Goal: Find specific page/section: Find specific page/section

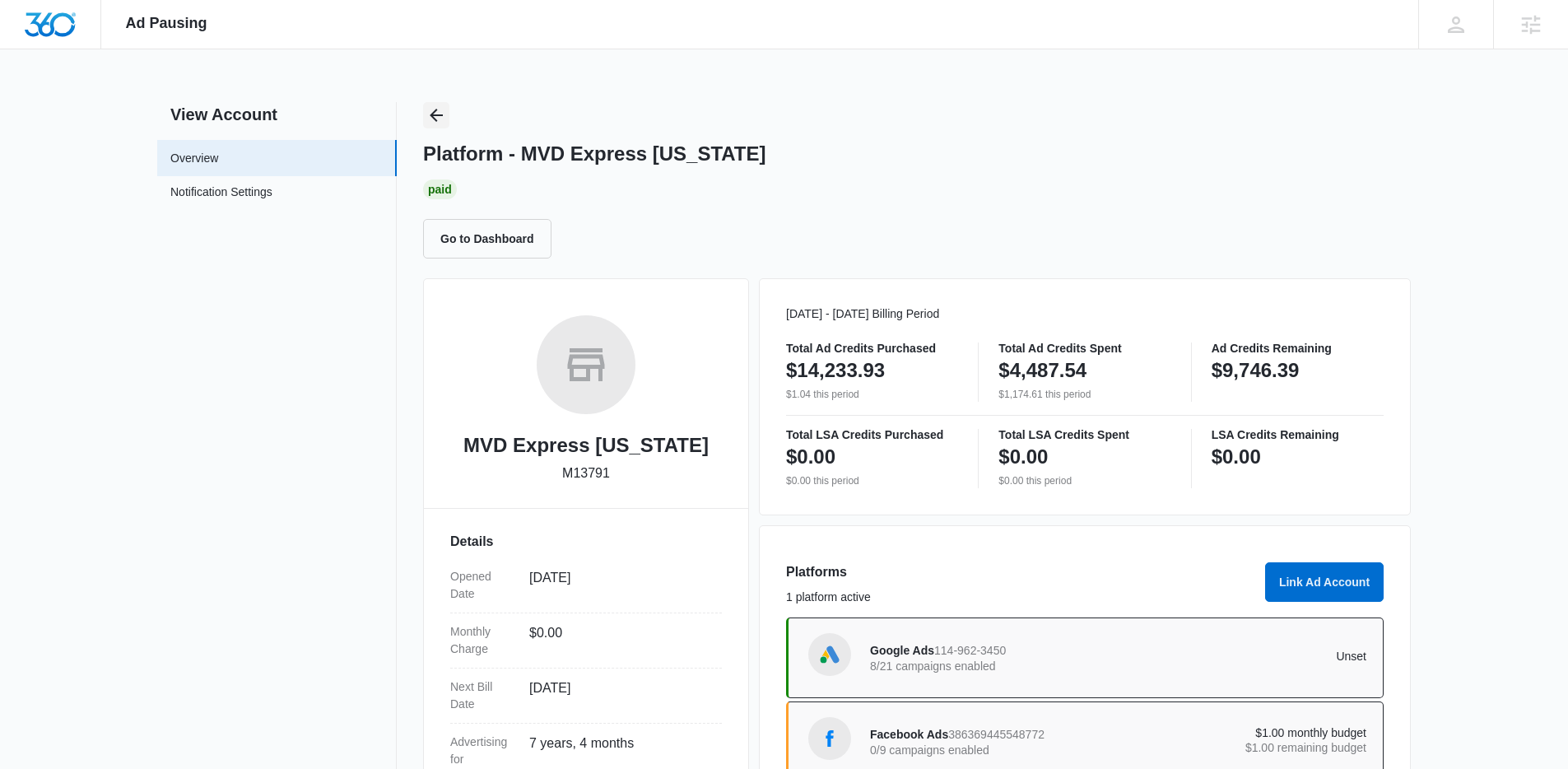
click at [444, 113] on icon "Back" at bounding box center [437, 115] width 20 height 20
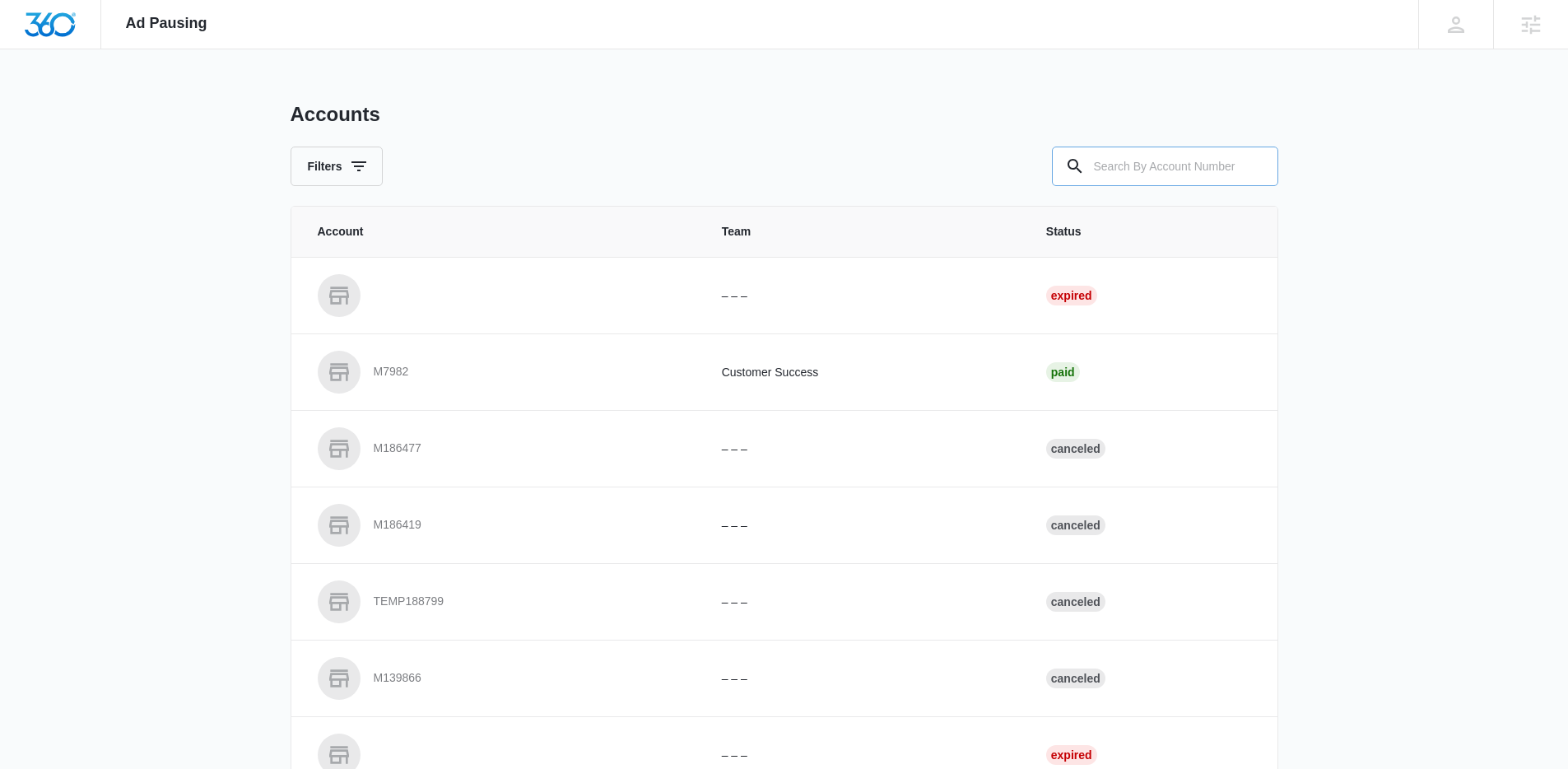
drag, startPoint x: 1179, startPoint y: 161, endPoint x: 1142, endPoint y: 165, distance: 37.2
click at [1170, 162] on input "text" at bounding box center [1165, 167] width 226 height 40
paste input "M11965"
type input "M11965"
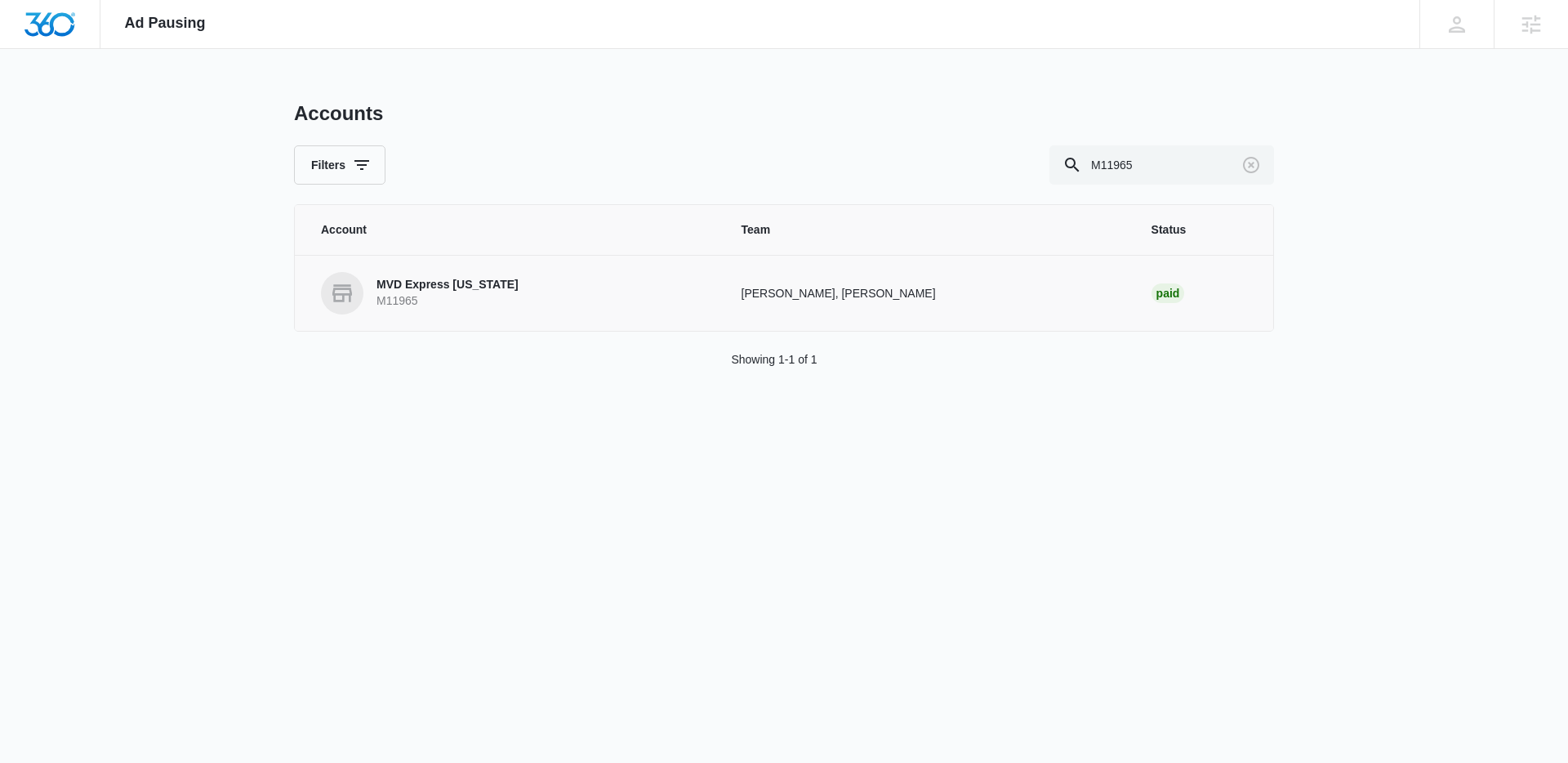
click at [367, 294] on link "MVD Express New Mexico M11965" at bounding box center [511, 294] width 382 height 43
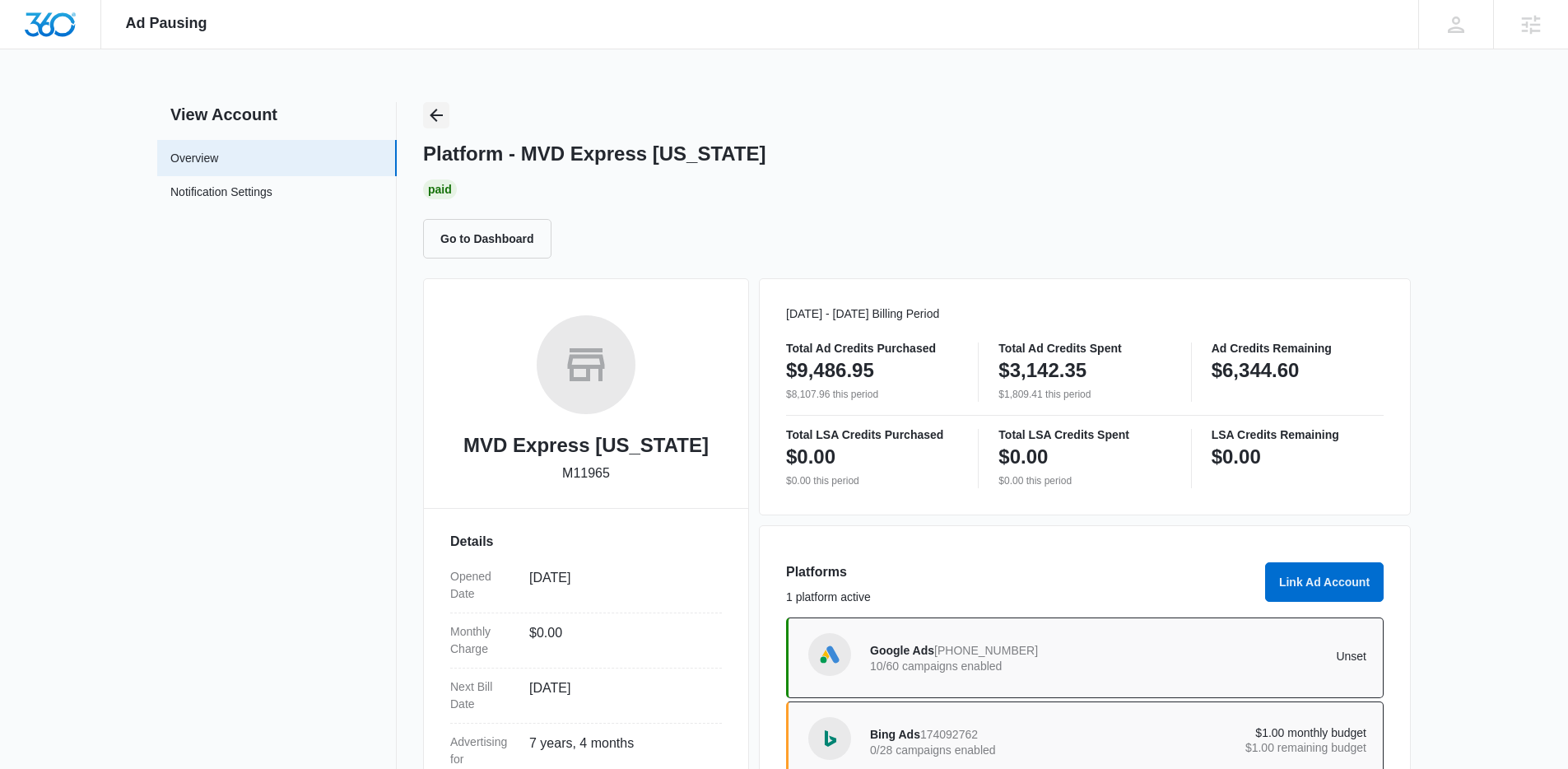
click at [442, 118] on icon "Back" at bounding box center [437, 115] width 20 height 20
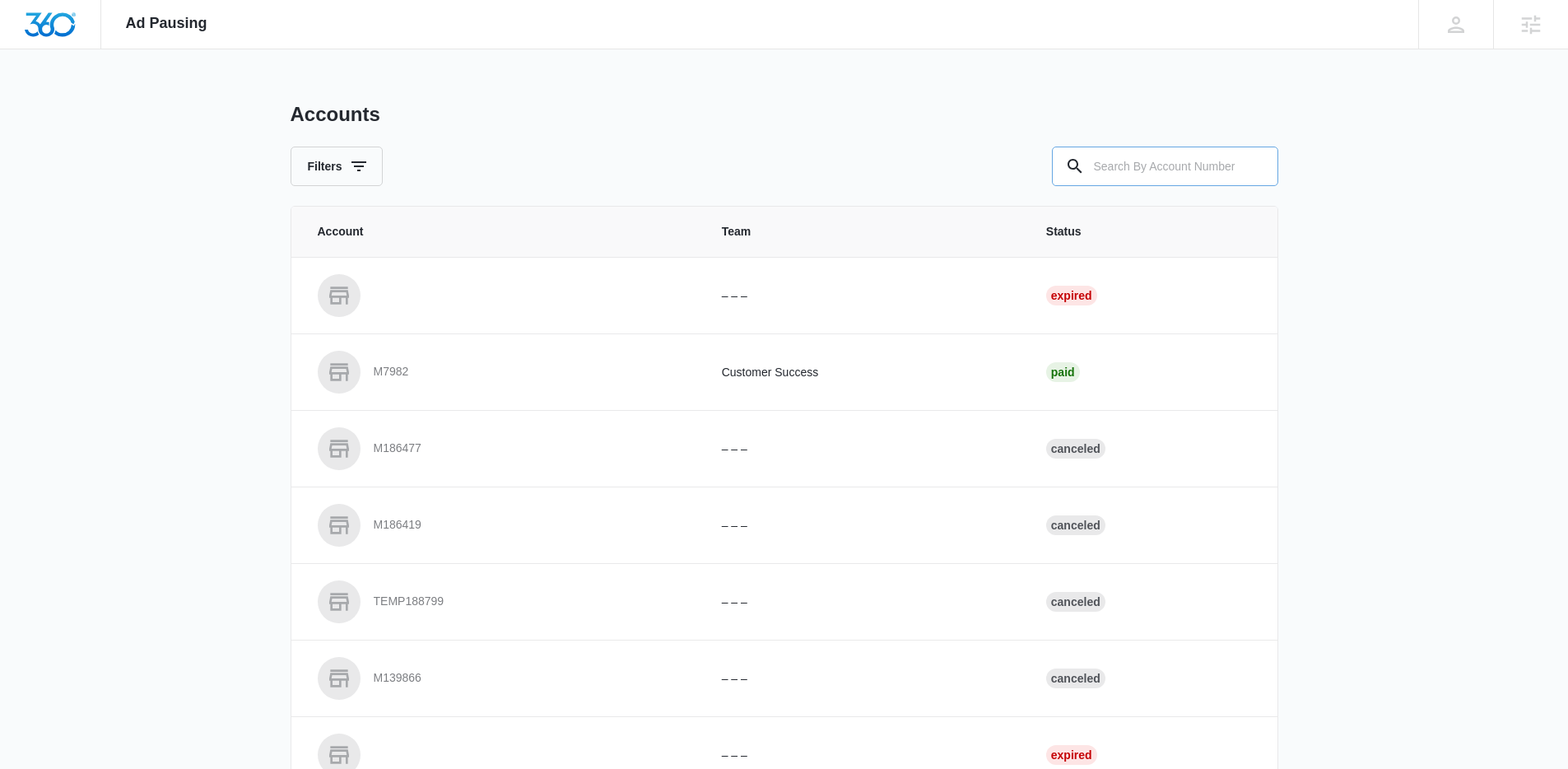
click at [1190, 164] on input "text" at bounding box center [1165, 167] width 226 height 40
paste input "M332034"
type input "M332034"
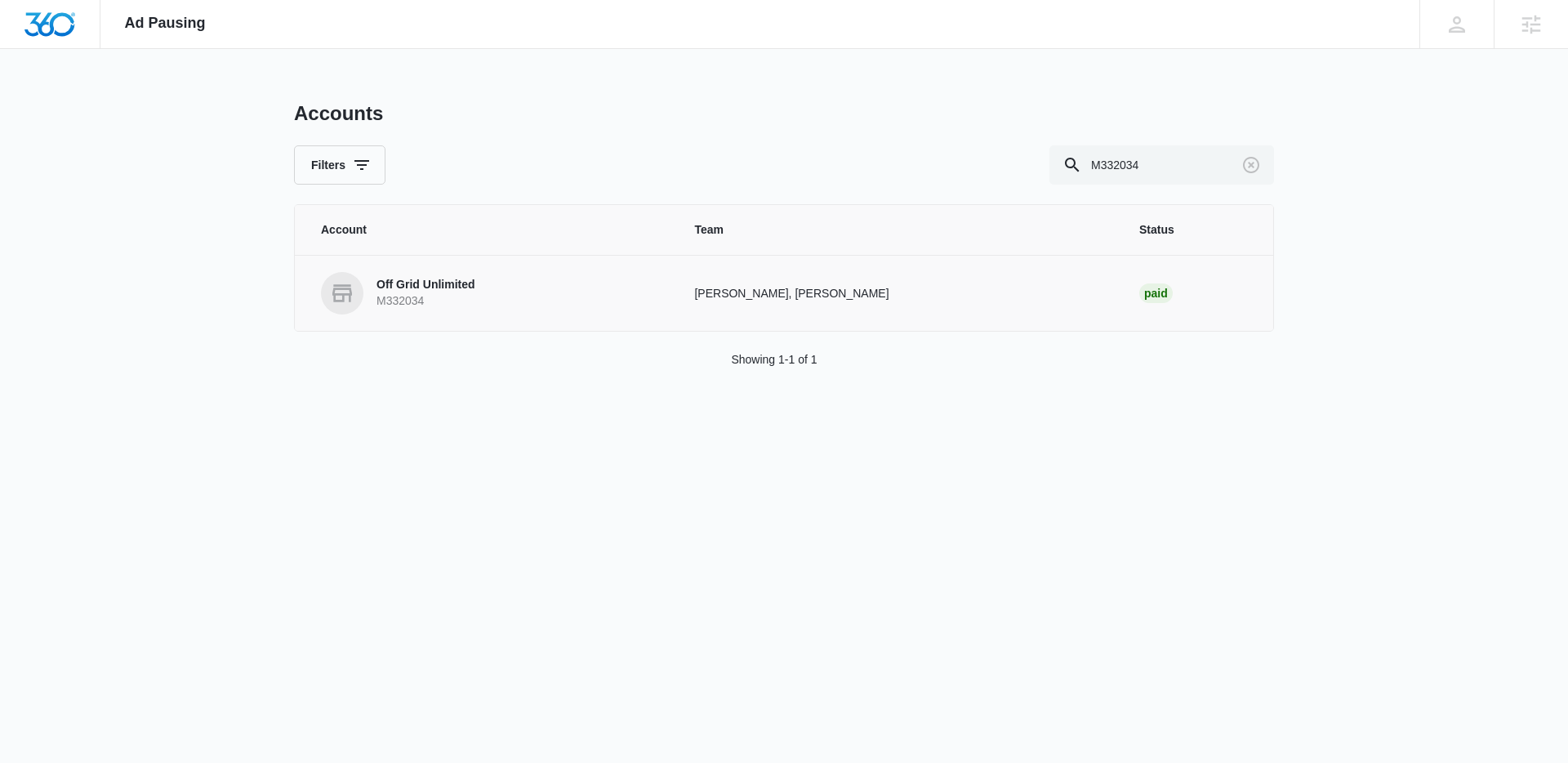
click at [615, 300] on link "Off Grid Unlimited M332034" at bounding box center [488, 294] width 334 height 43
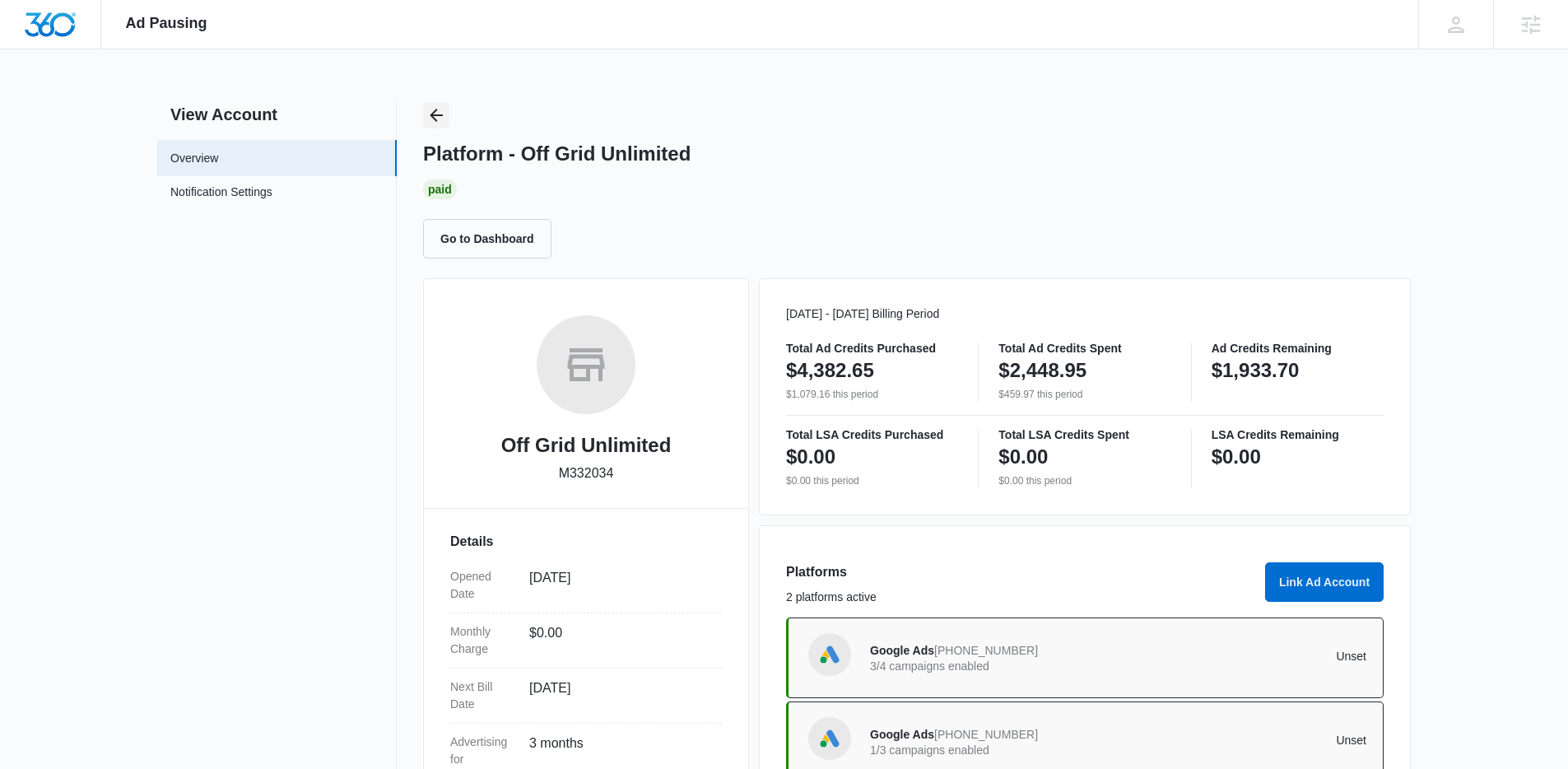
click at [430, 115] on icon "Back" at bounding box center [437, 115] width 20 height 20
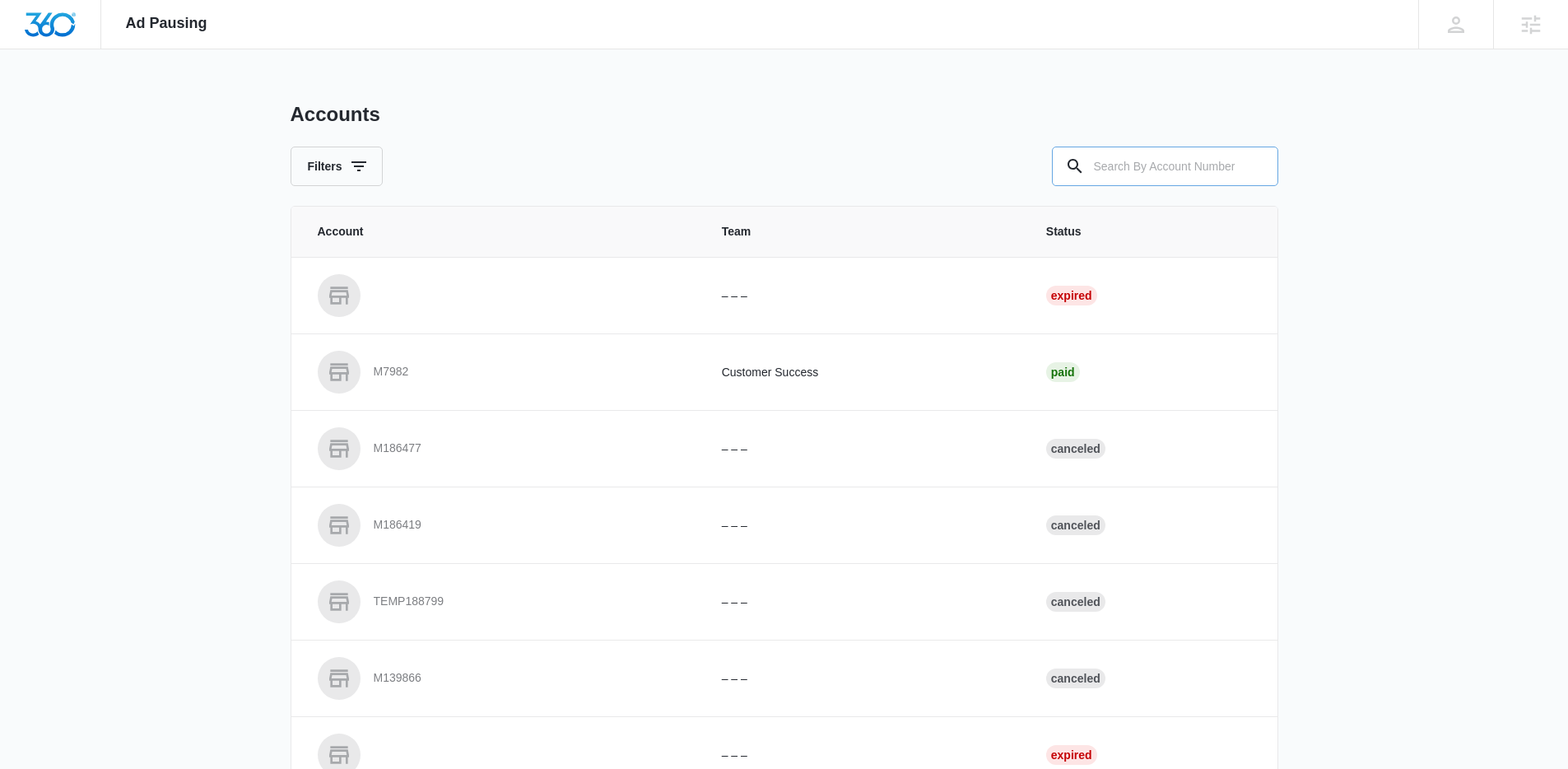
click at [1174, 171] on input "text" at bounding box center [1165, 167] width 226 height 40
paste input "M332034"
type input "M332034"
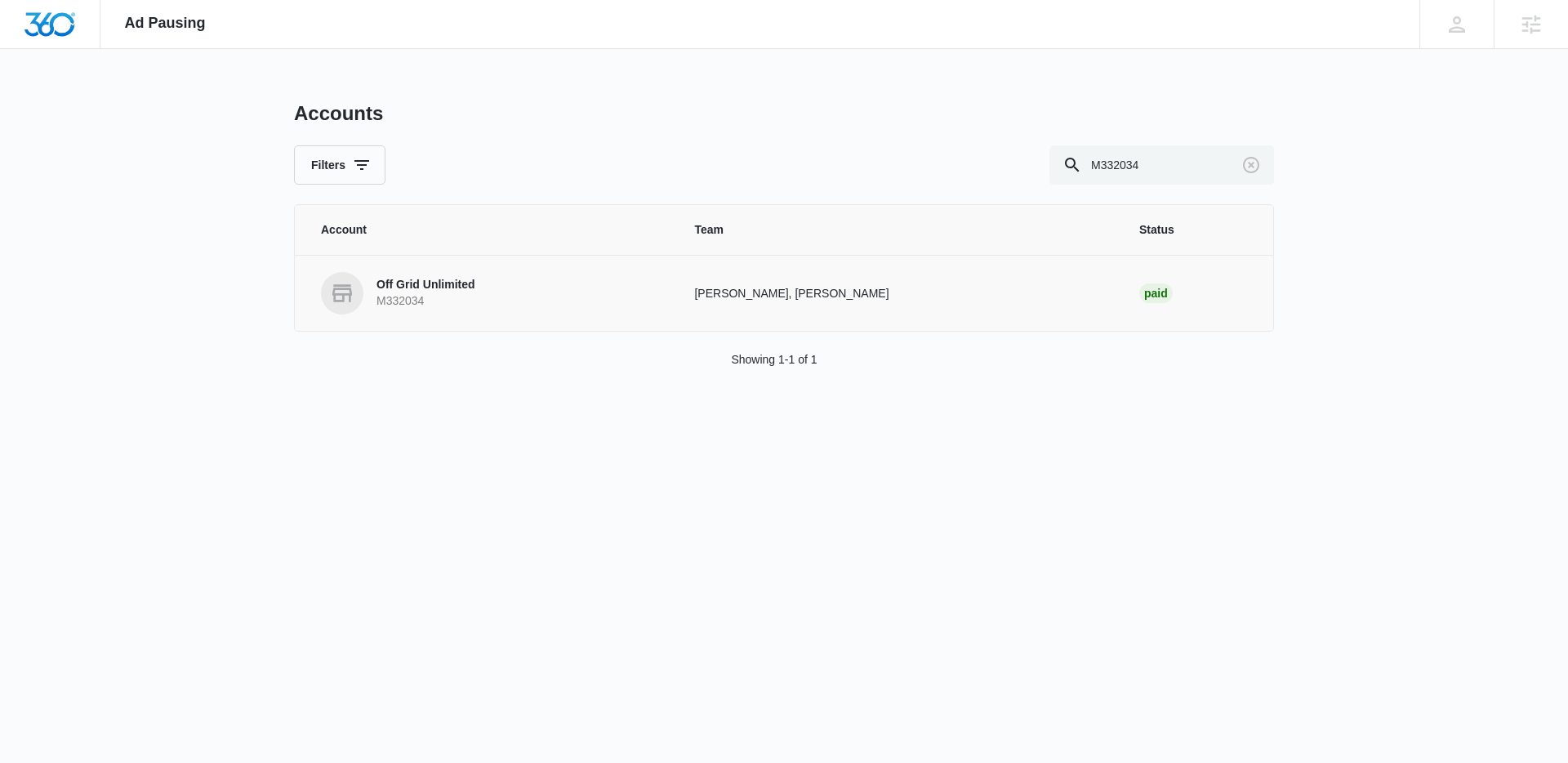
click at [423, 308] on p "M332034" at bounding box center [426, 302] width 99 height 16
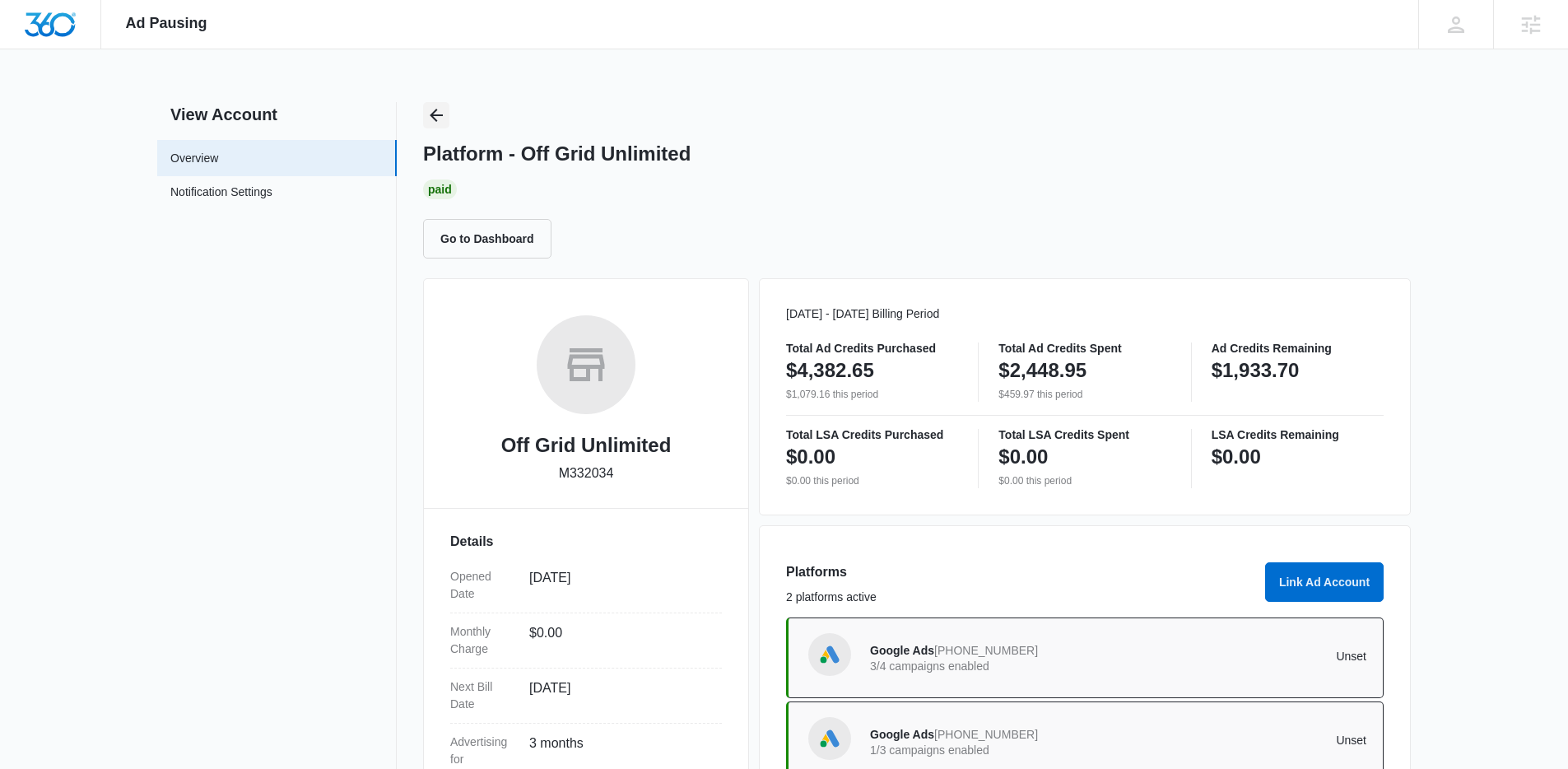
click at [427, 116] on button "Back" at bounding box center [437, 115] width 27 height 27
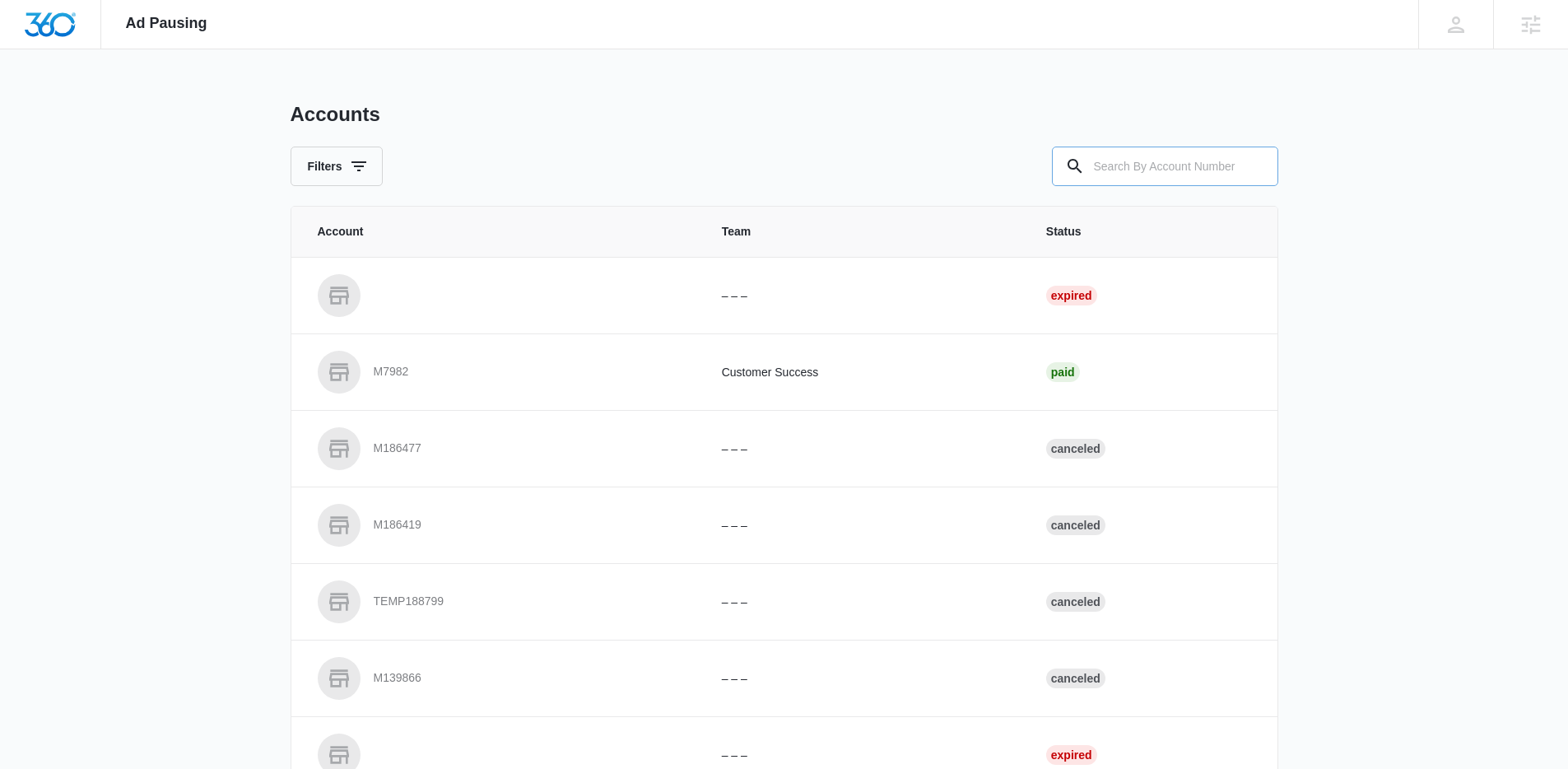
drag, startPoint x: 1284, startPoint y: 143, endPoint x: 1244, endPoint y: 158, distance: 42.7
click at [1256, 156] on div "Ad Pausing Apps Reputation Websites Forms CRM Email Social Shop Content Ads Int…" at bounding box center [784, 384] width 1568 height 769
drag, startPoint x: 1238, startPoint y: 161, endPoint x: 1182, endPoint y: 172, distance: 57.1
click at [1235, 161] on input "text" at bounding box center [1165, 167] width 226 height 40
paste input "M307621"
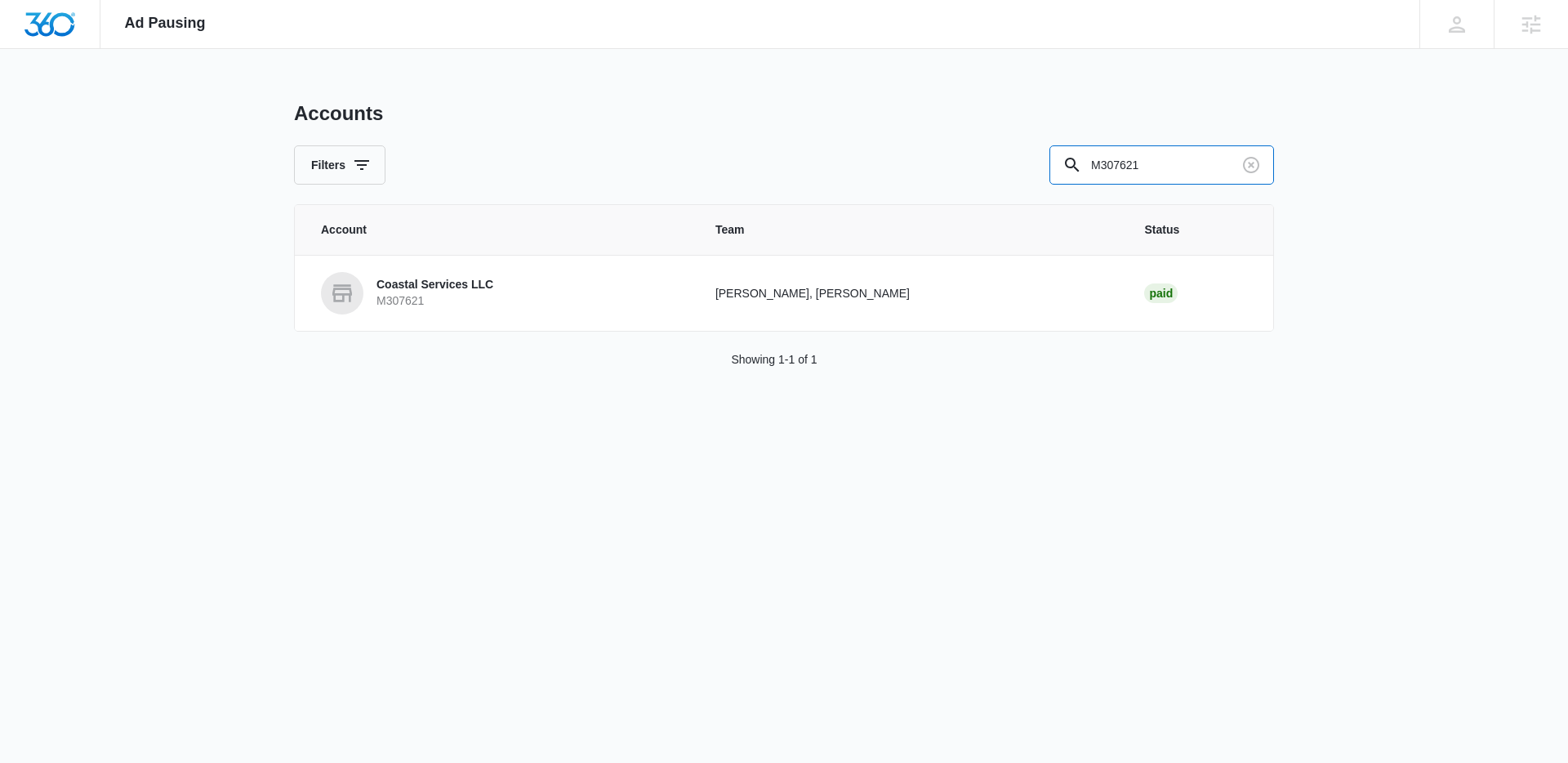
drag, startPoint x: 1156, startPoint y: 172, endPoint x: 806, endPoint y: 158, distance: 350.3
click at [844, 156] on div "Filters M307621" at bounding box center [784, 165] width 980 height 39
paste input "28436"
type input "M328436"
click at [489, 277] on p "JAY's Electric & Media Services, LLC" at bounding box center [477, 285] width 201 height 16
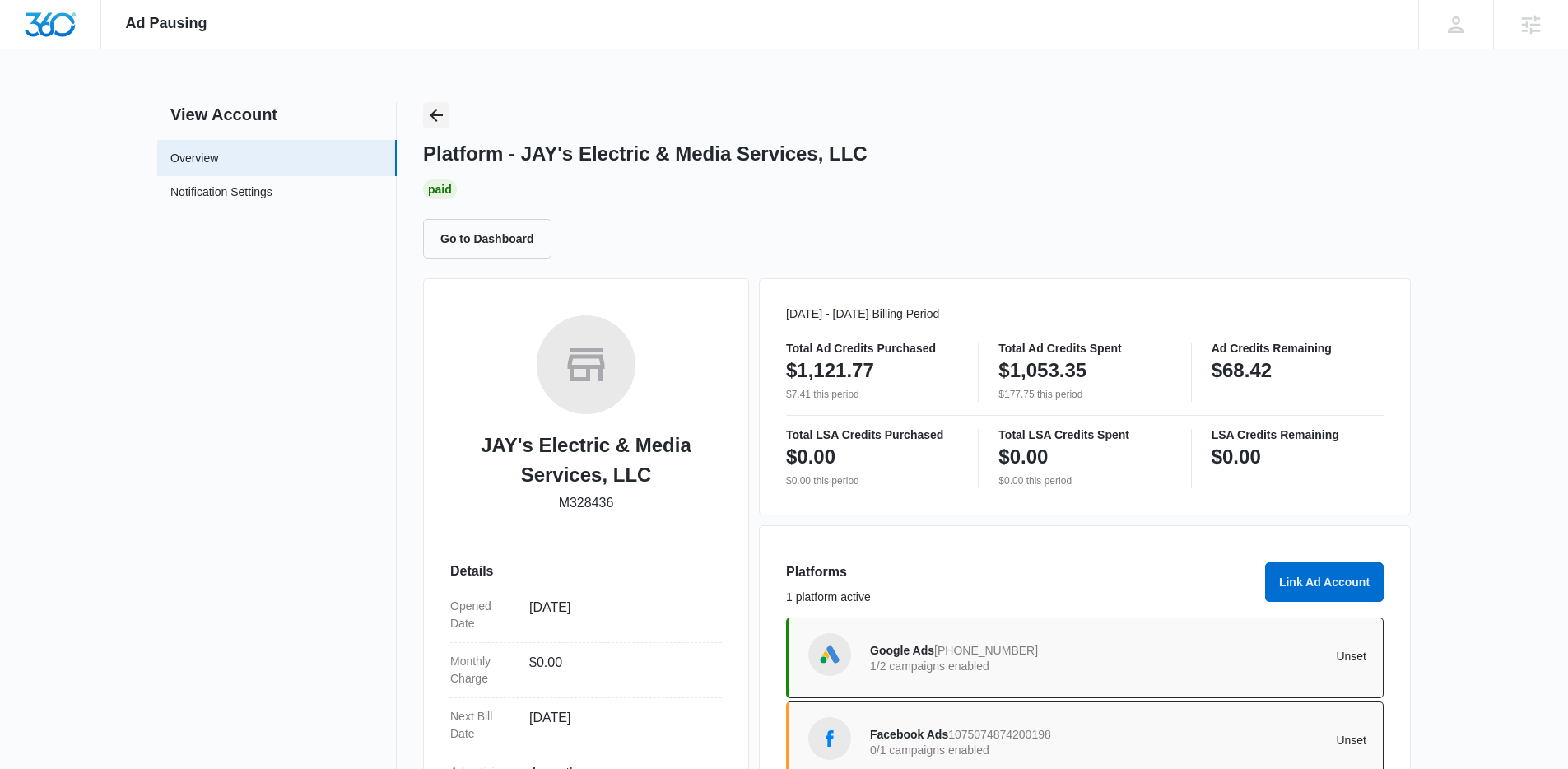
click at [441, 117] on icon "Back" at bounding box center [437, 115] width 20 height 20
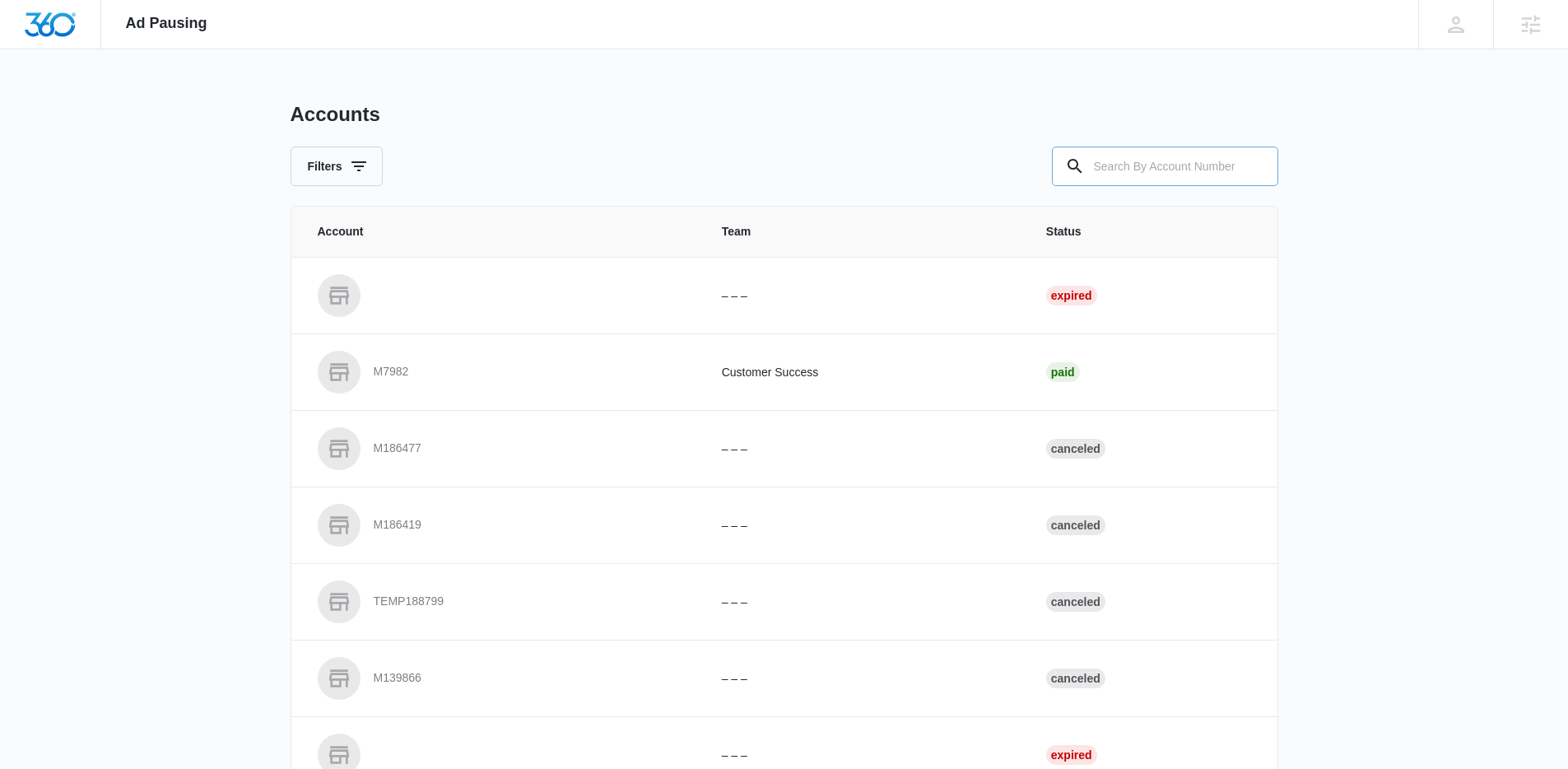
drag, startPoint x: 1305, startPoint y: 171, endPoint x: 1163, endPoint y: 171, distance: 142.0
click at [1291, 172] on div "Ad Pausing Apps Reputation Websites Forms CRM Email Social Shop Content Ads Int…" at bounding box center [784, 384] width 1568 height 769
drag, startPoint x: 1154, startPoint y: 172, endPoint x: 1054, endPoint y: 167, distance: 100.1
click at [1131, 173] on input "text" at bounding box center [1165, 167] width 226 height 40
paste input "M335401"
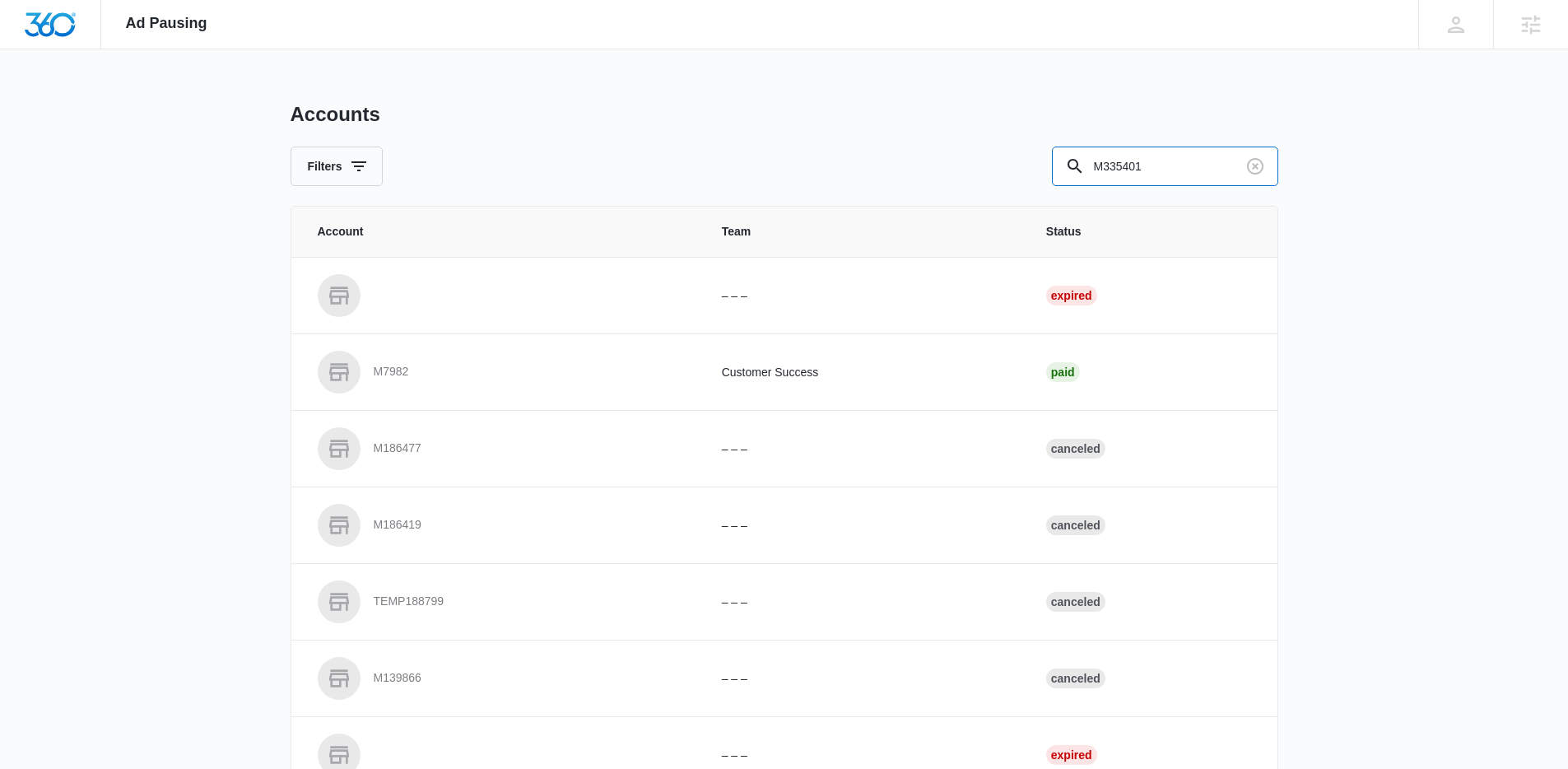
type input "M335401"
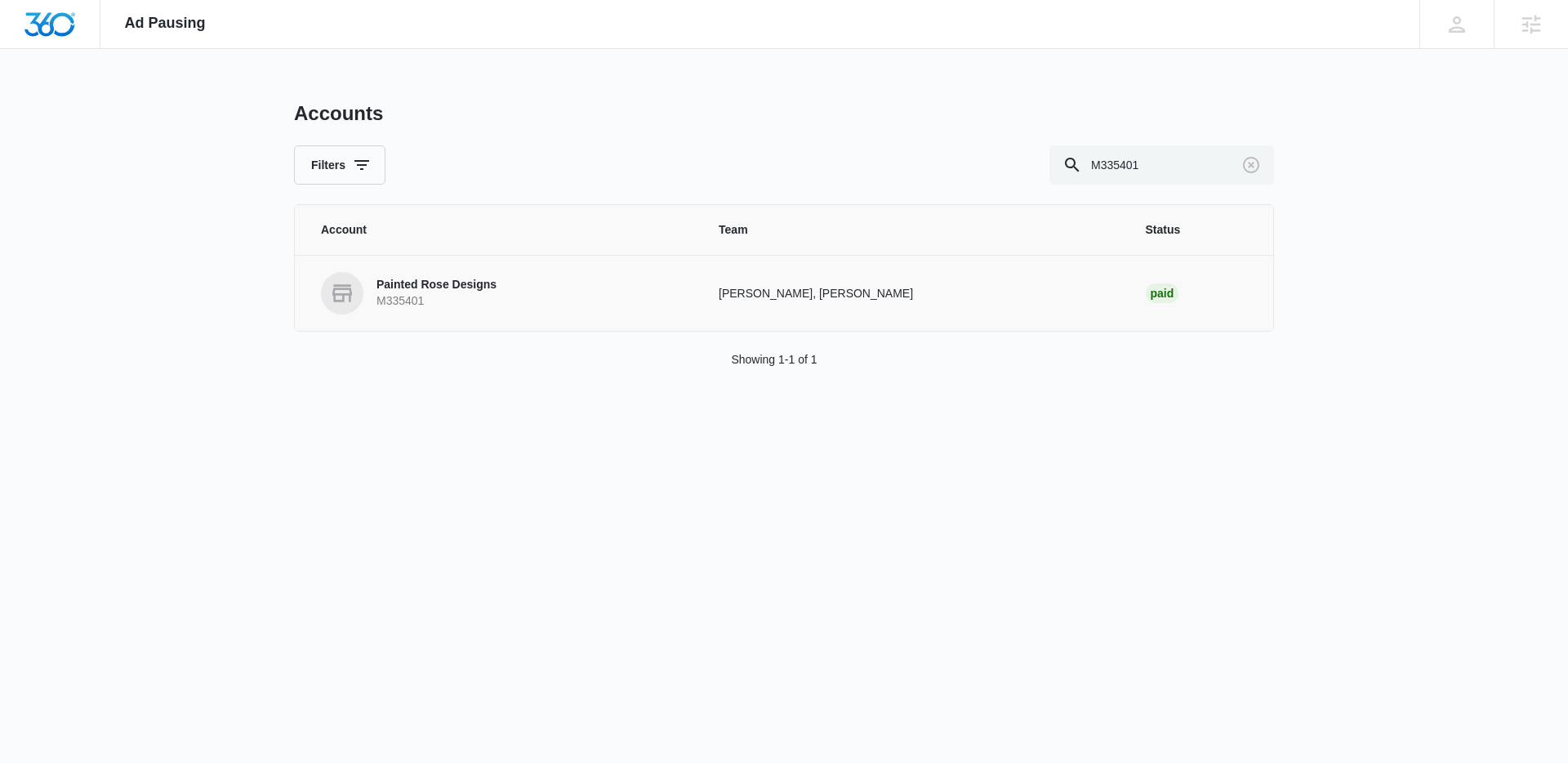
click at [423, 283] on p "Painted Rose Designs" at bounding box center [437, 285] width 120 height 16
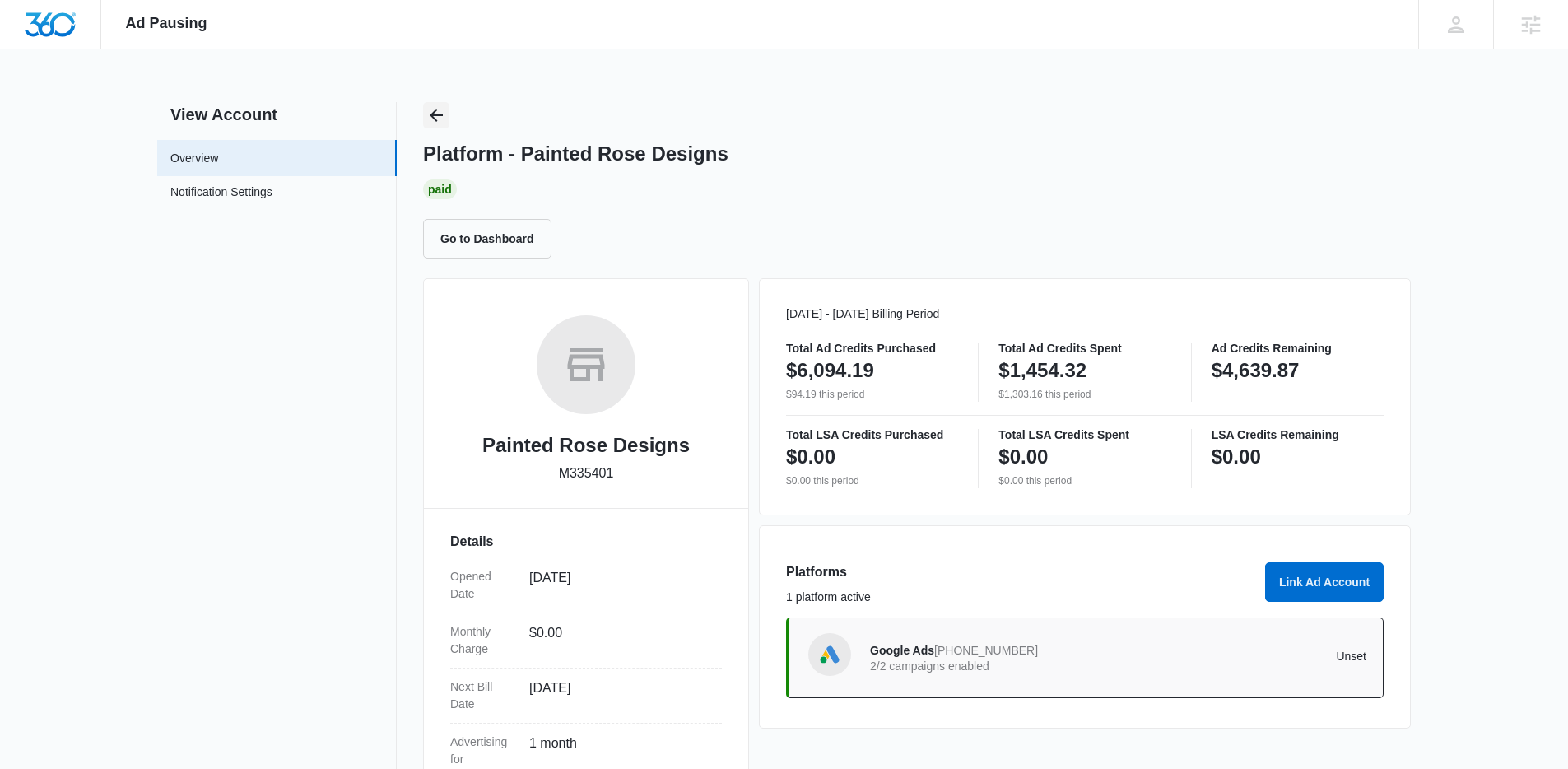
click at [446, 114] on button "Back" at bounding box center [437, 115] width 27 height 27
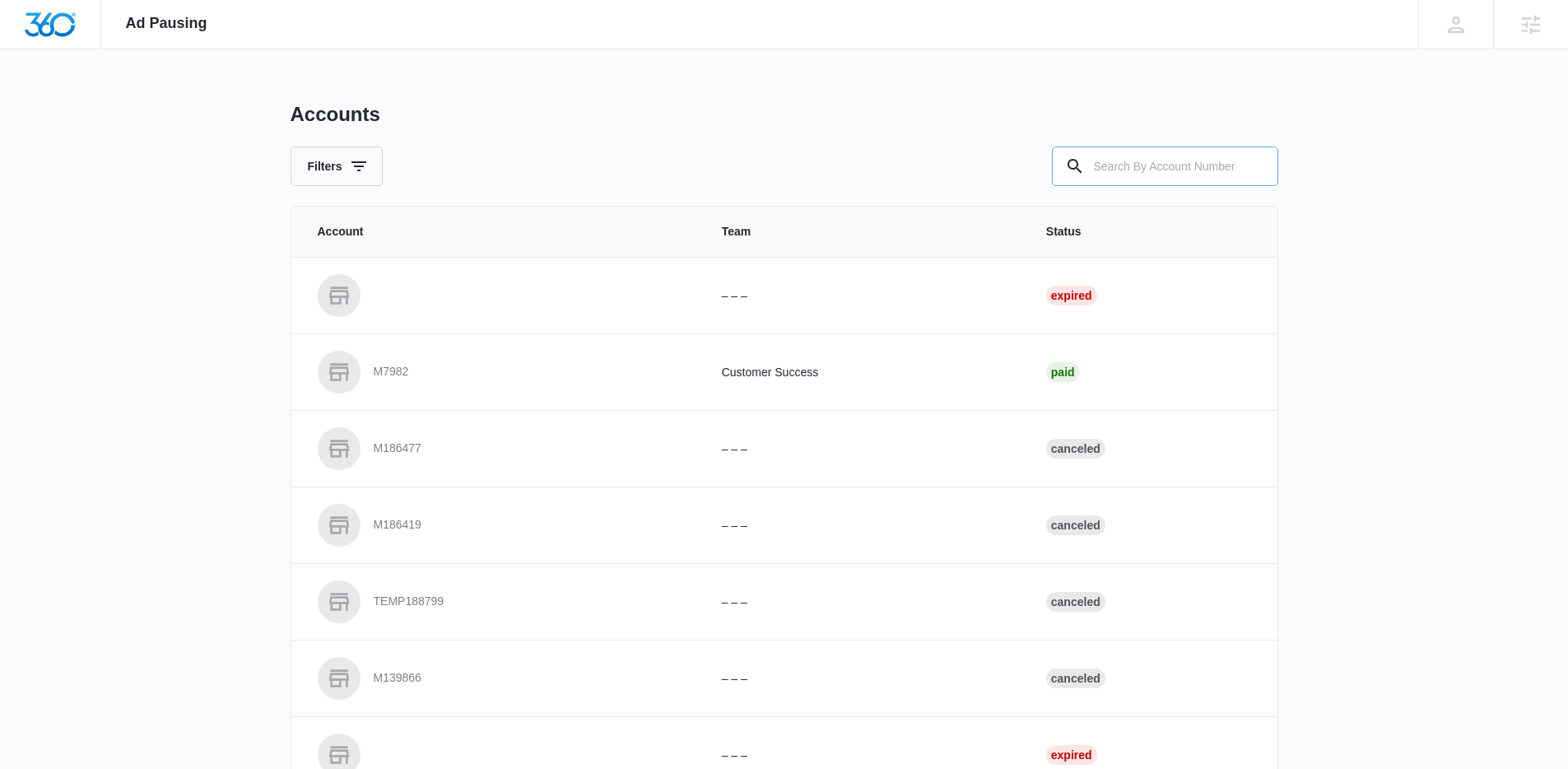
click at [1157, 161] on input "text" at bounding box center [1165, 167] width 226 height 40
paste input "M320146"
type input "M320146"
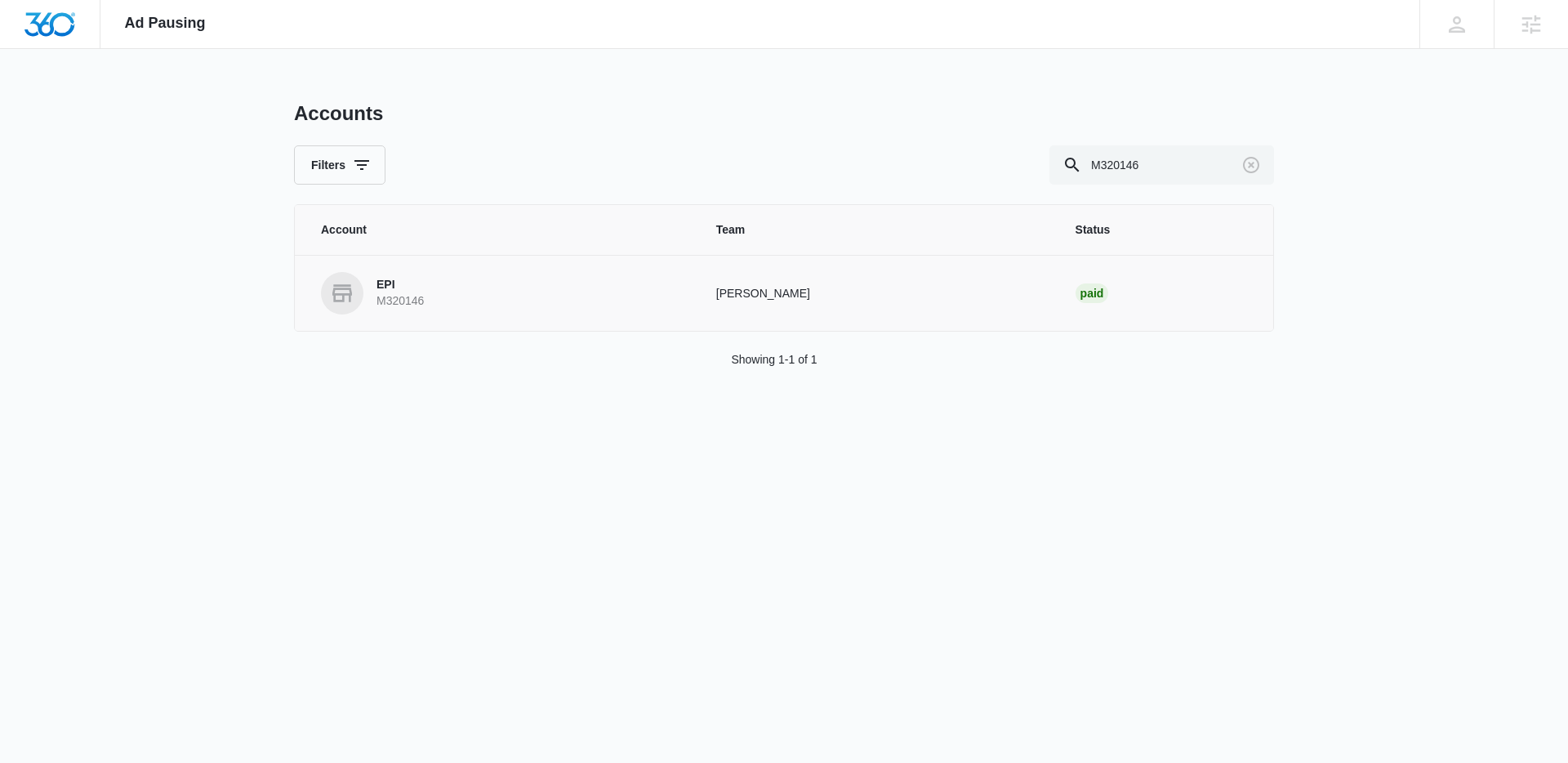
click at [372, 294] on link "EPI M320146" at bounding box center [498, 294] width 356 height 43
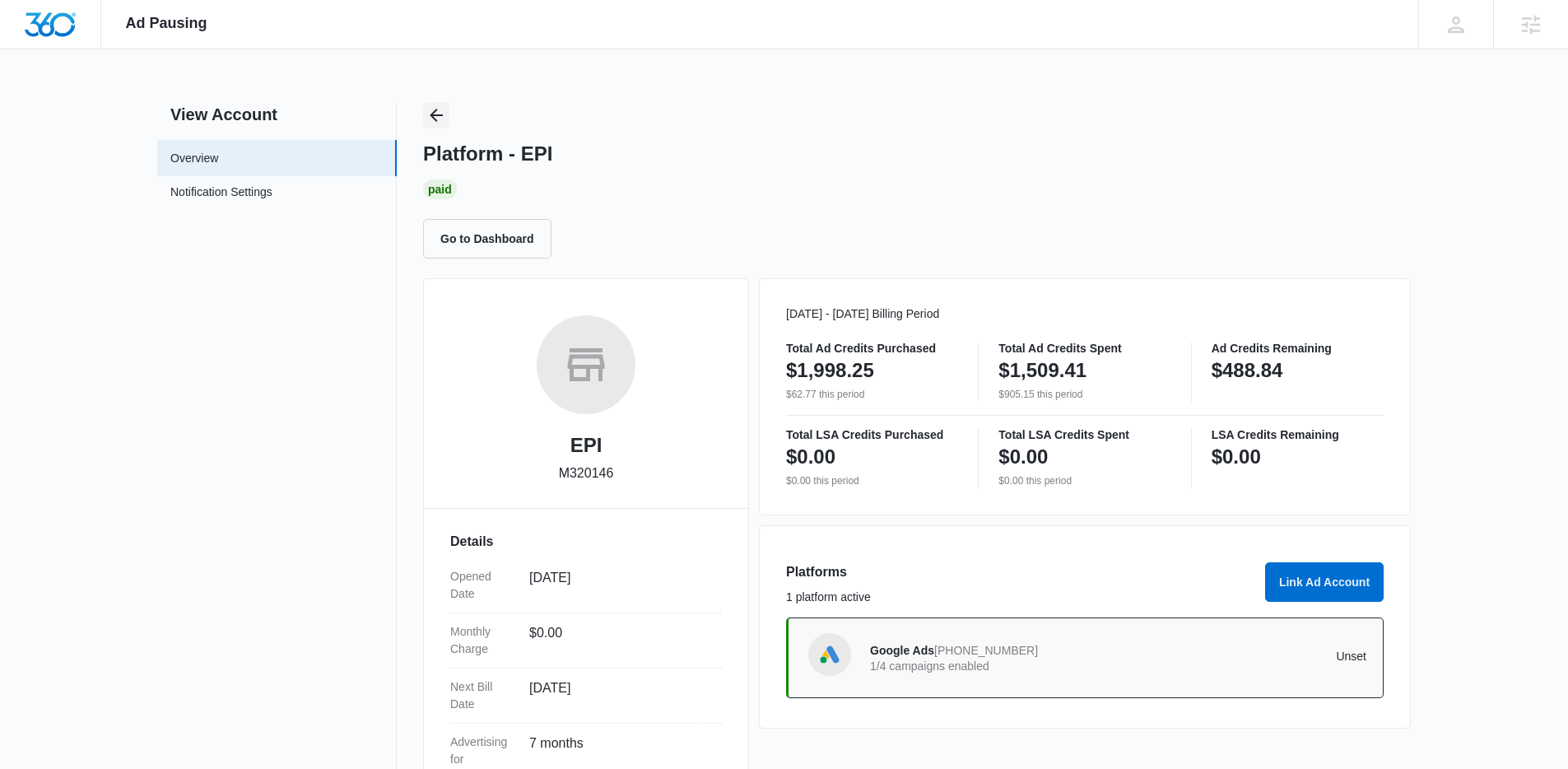
click at [447, 124] on button "Back" at bounding box center [437, 115] width 27 height 27
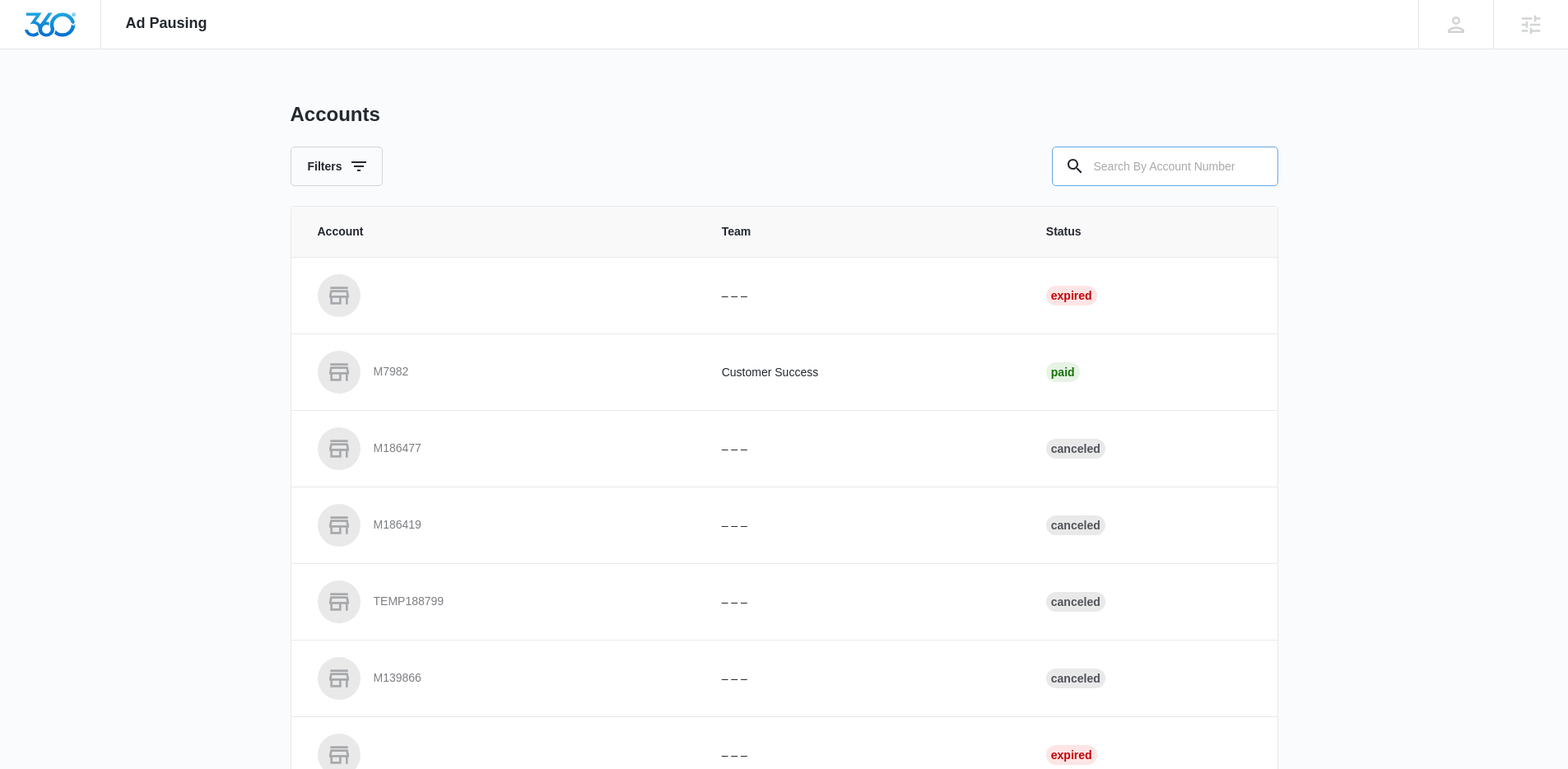
click at [1257, 168] on div at bounding box center [1255, 167] width 27 height 40
drag, startPoint x: 1205, startPoint y: 171, endPoint x: 1176, endPoint y: 167, distance: 29.3
click at [1196, 171] on input "text" at bounding box center [1165, 167] width 226 height 40
paste input "M28429"
type input "M28429"
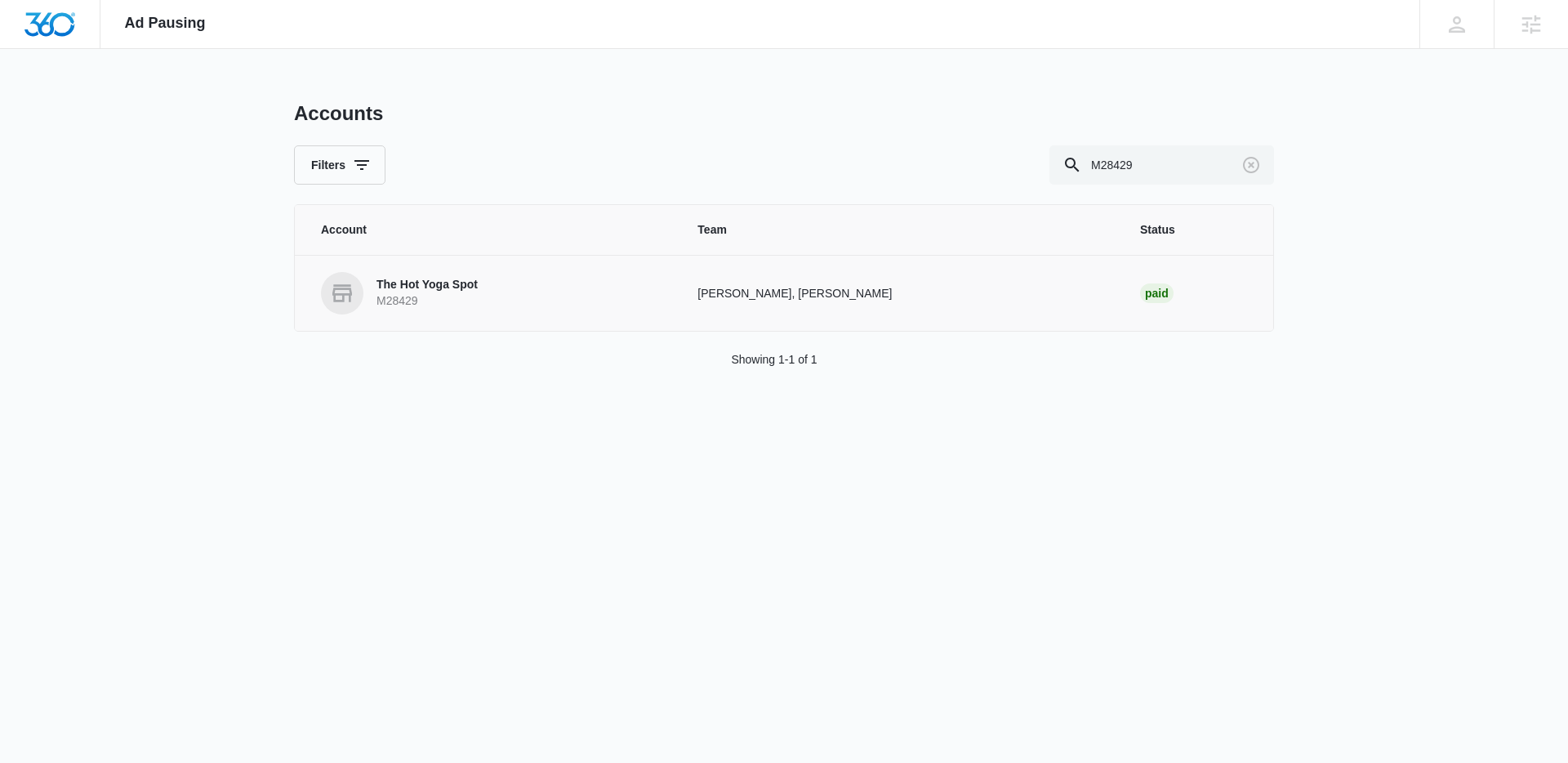
click at [411, 288] on p "The Hot Yoga Spot" at bounding box center [427, 285] width 101 height 16
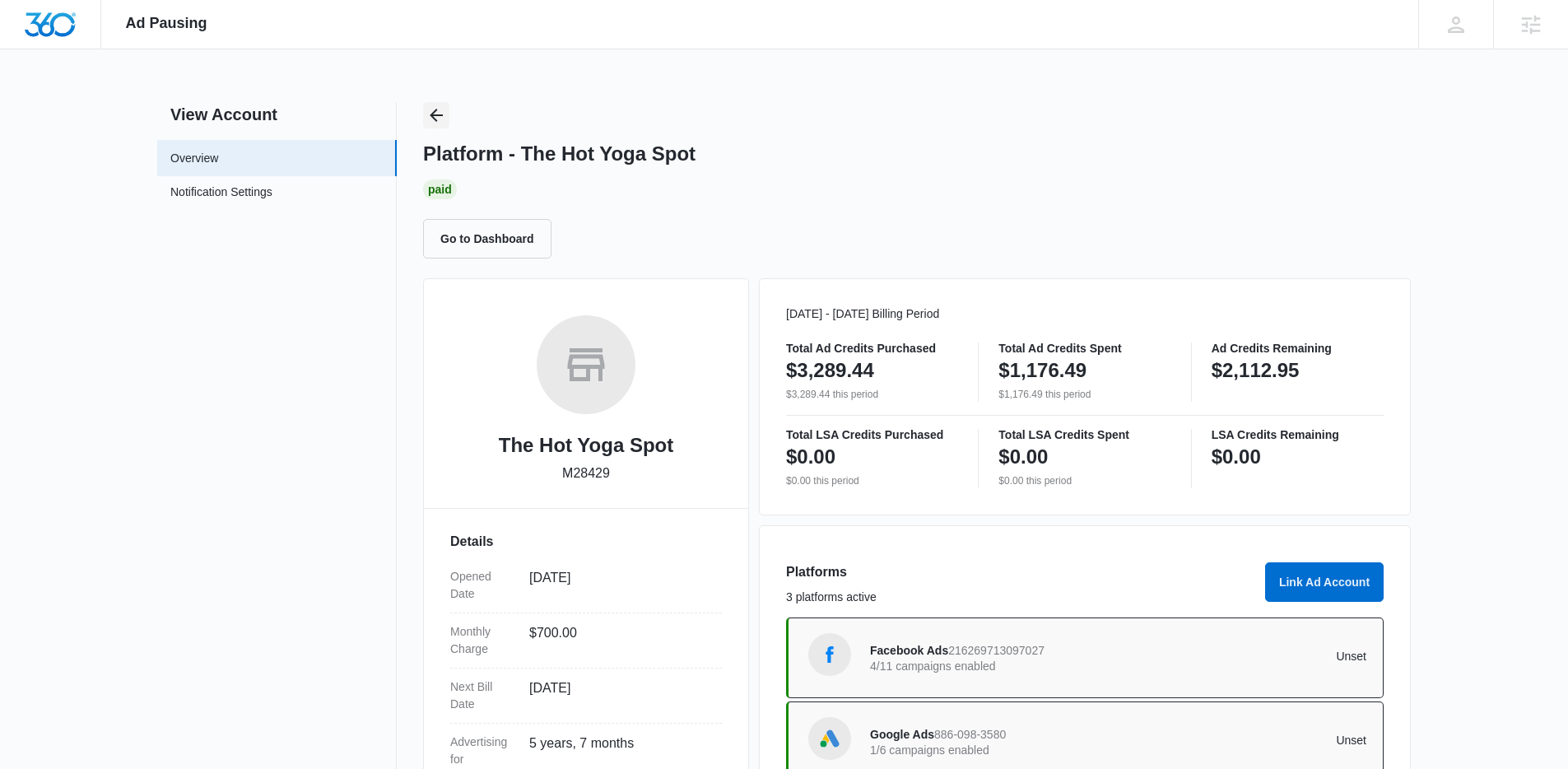
click at [441, 123] on button "Back" at bounding box center [437, 115] width 27 height 27
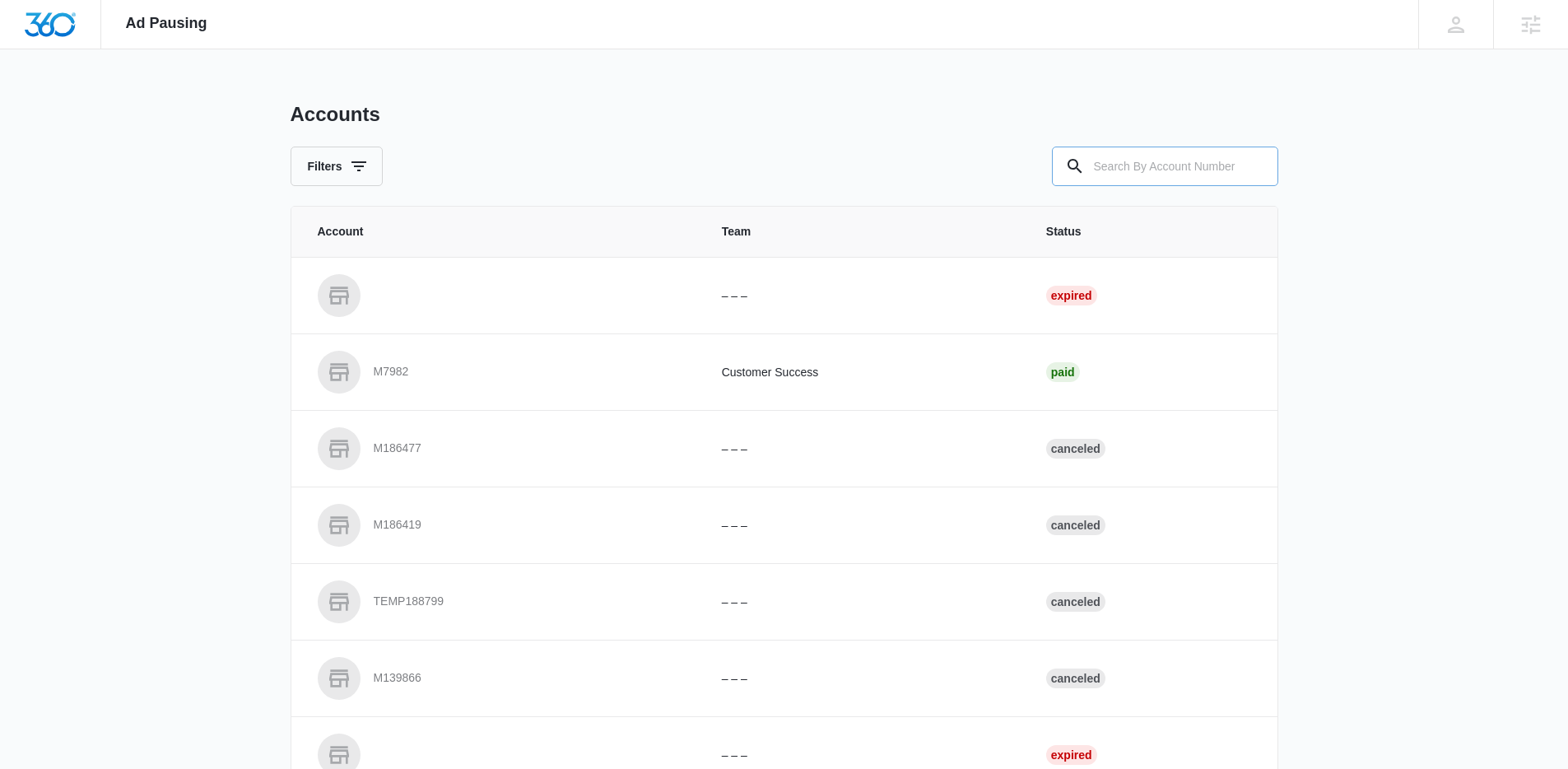
drag, startPoint x: 1141, startPoint y: 167, endPoint x: 1120, endPoint y: 167, distance: 21.0
click at [1131, 167] on input "text" at bounding box center [1165, 167] width 226 height 40
paste input "M330478"
type input "M330478"
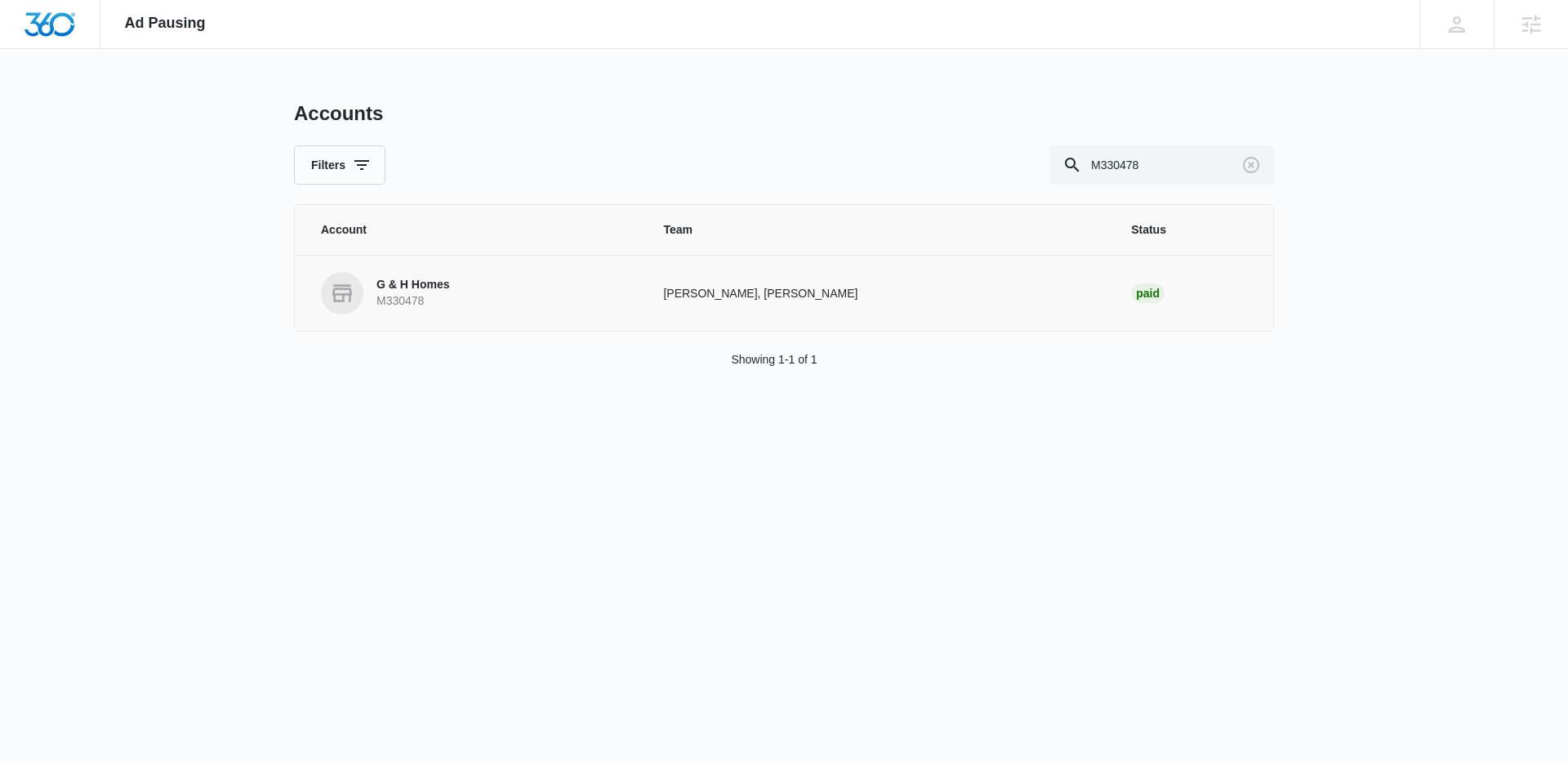
click at [426, 294] on p "M330478" at bounding box center [413, 302] width 72 height 16
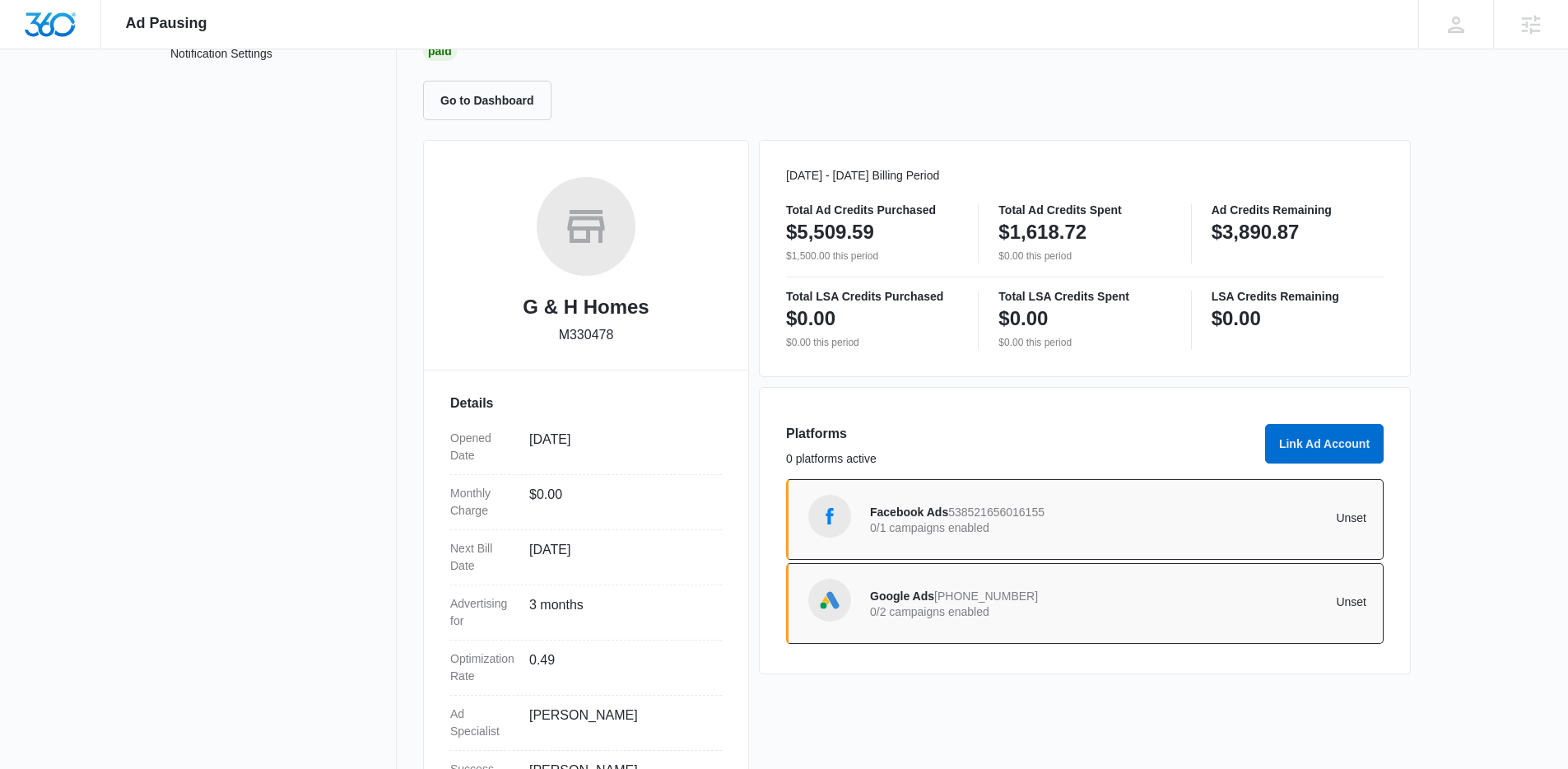
scroll to position [138, 0]
click at [1077, 592] on div "Google Ads 699-785-4398 0/2 campaigns enabled" at bounding box center [994, 604] width 248 height 35
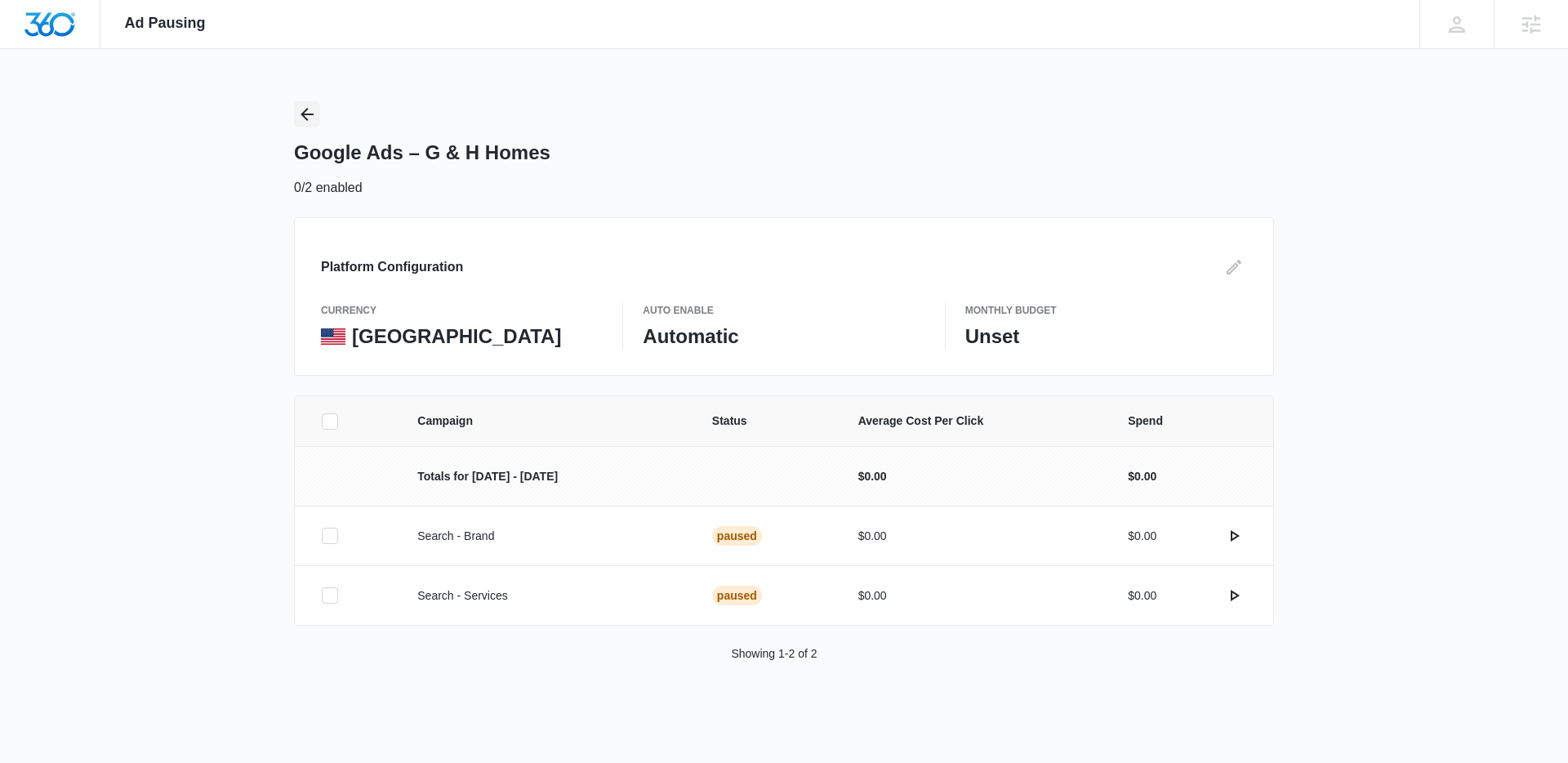
click at [294, 113] on button "Back" at bounding box center [308, 114] width 26 height 26
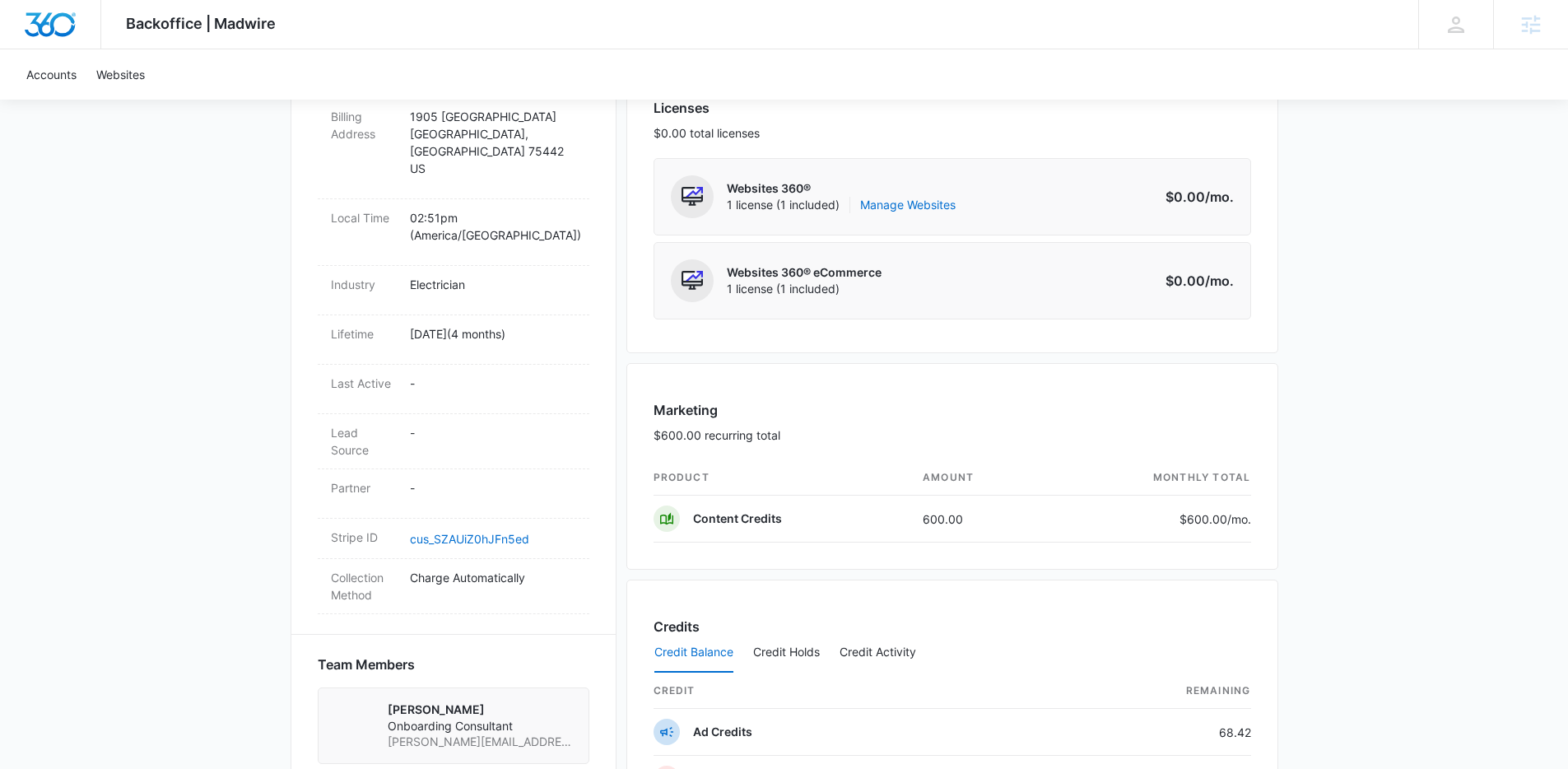
scroll to position [658, 0]
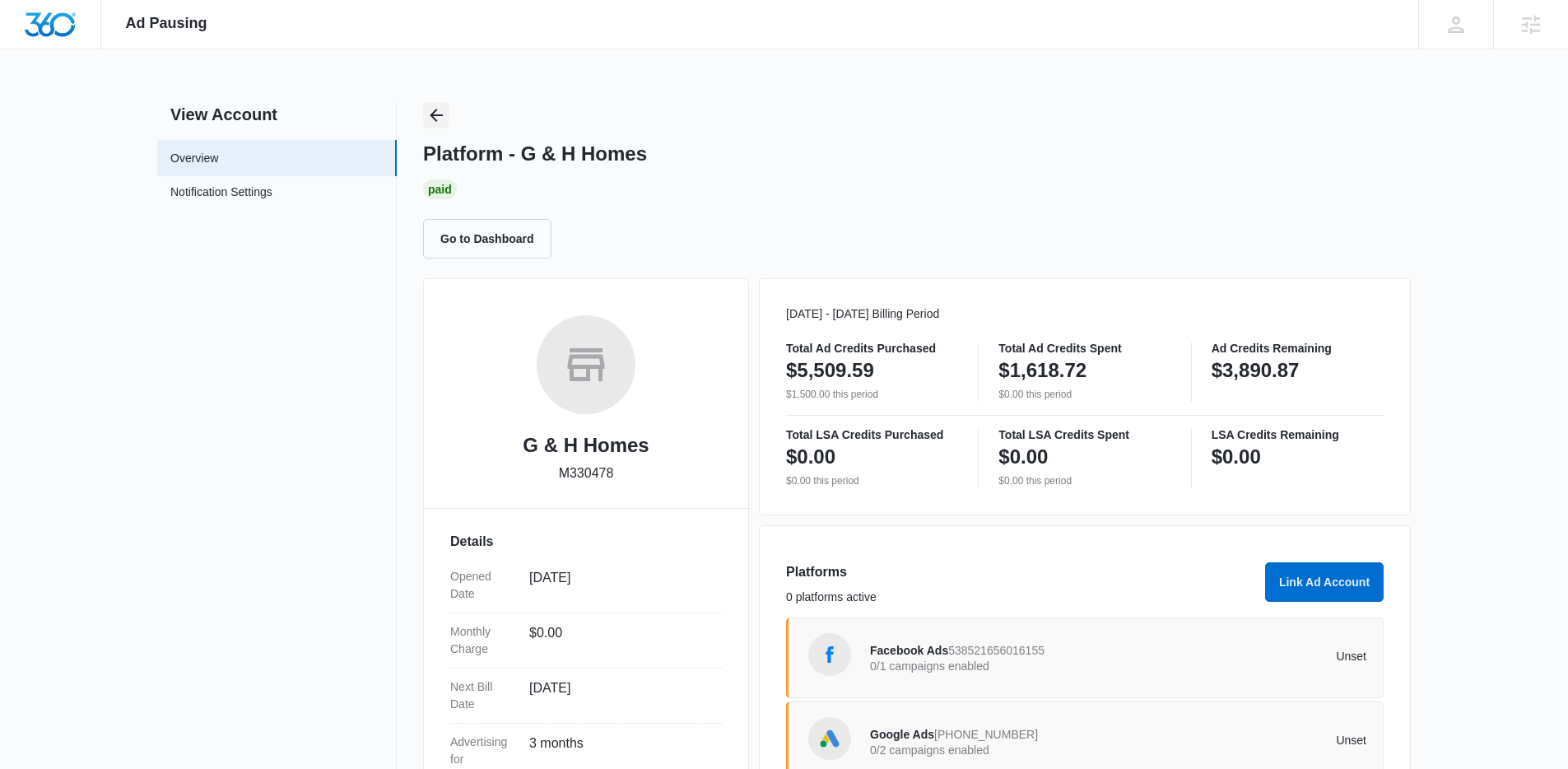
drag, startPoint x: 436, startPoint y: 116, endPoint x: 447, endPoint y: 118, distance: 11.2
click at [436, 115] on icon "Back" at bounding box center [437, 115] width 20 height 20
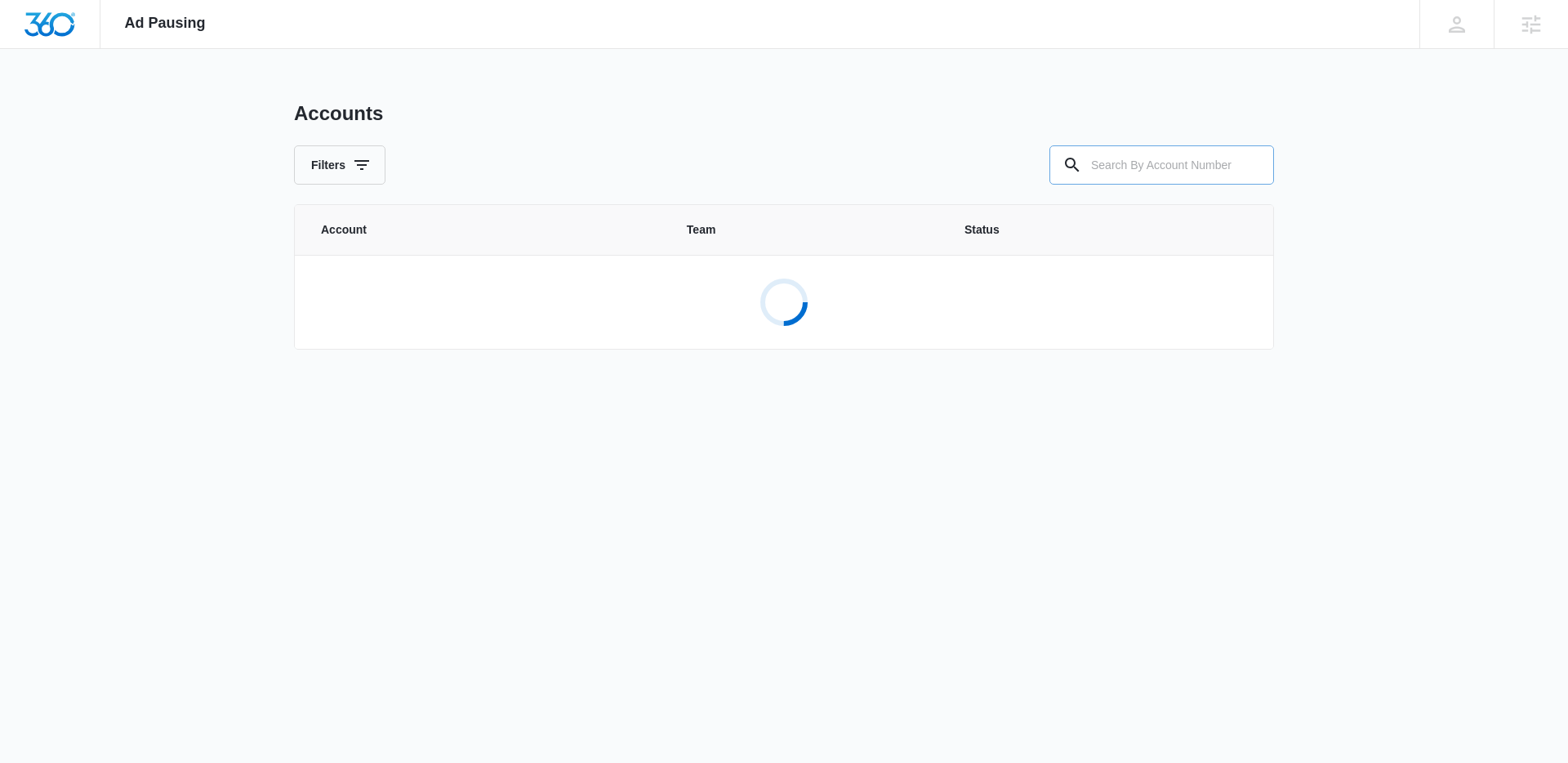
drag, startPoint x: 1214, startPoint y: 154, endPoint x: 1163, endPoint y: 168, distance: 52.9
click at [1204, 160] on input "text" at bounding box center [1162, 165] width 224 height 39
paste input "M184678"
type input "M184678"
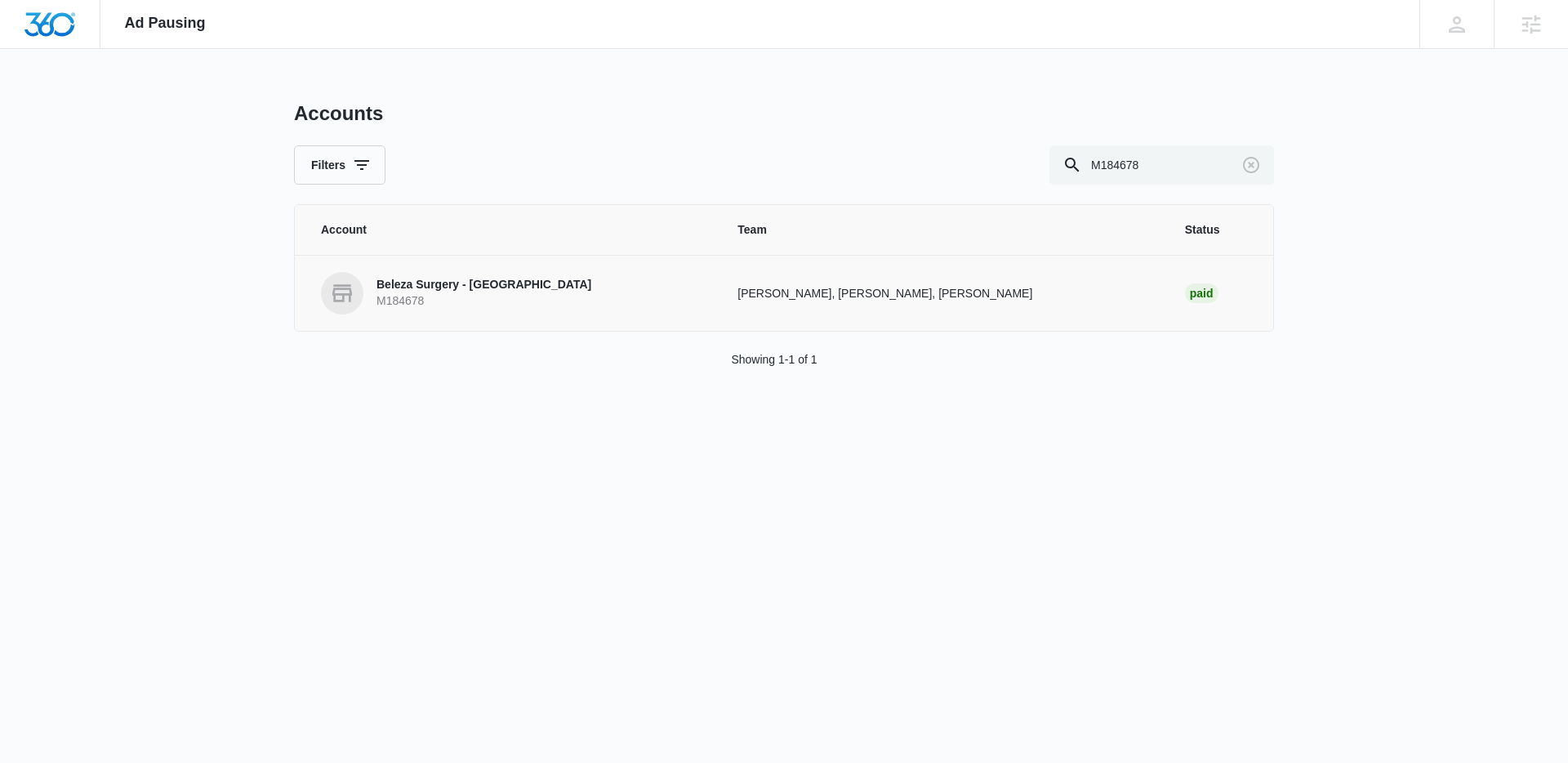
click at [400, 298] on p "M184678" at bounding box center [483, 302] width 215 height 16
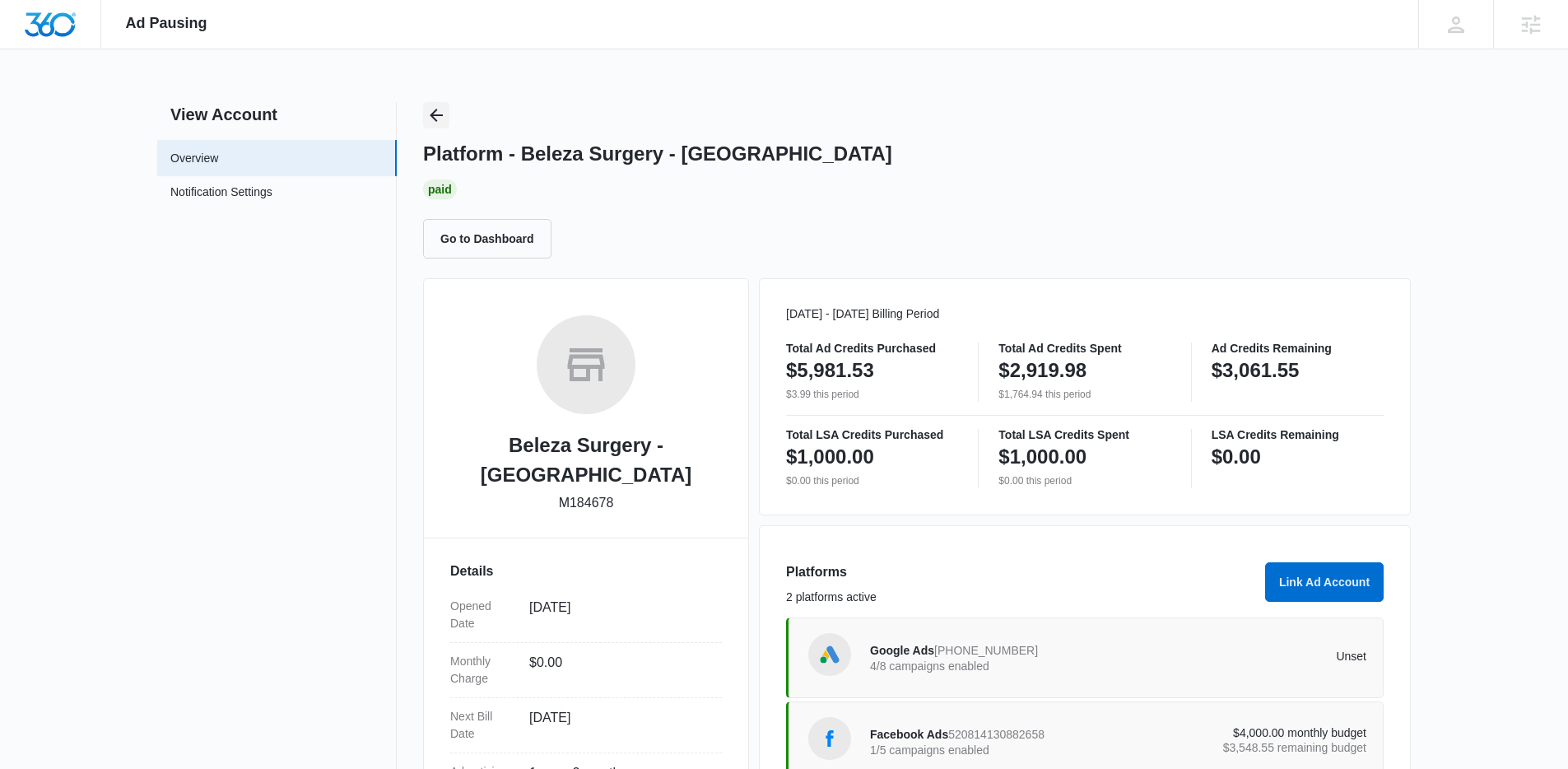
drag, startPoint x: 422, startPoint y: 118, endPoint x: 438, endPoint y: 116, distance: 16.1
click at [422, 118] on div "View Account Overview Notification Settings 0 Platform - Beleza Surgery - Cedar…" at bounding box center [784, 551] width 1253 height 899
click at [439, 116] on icon "Back" at bounding box center [437, 115] width 20 height 20
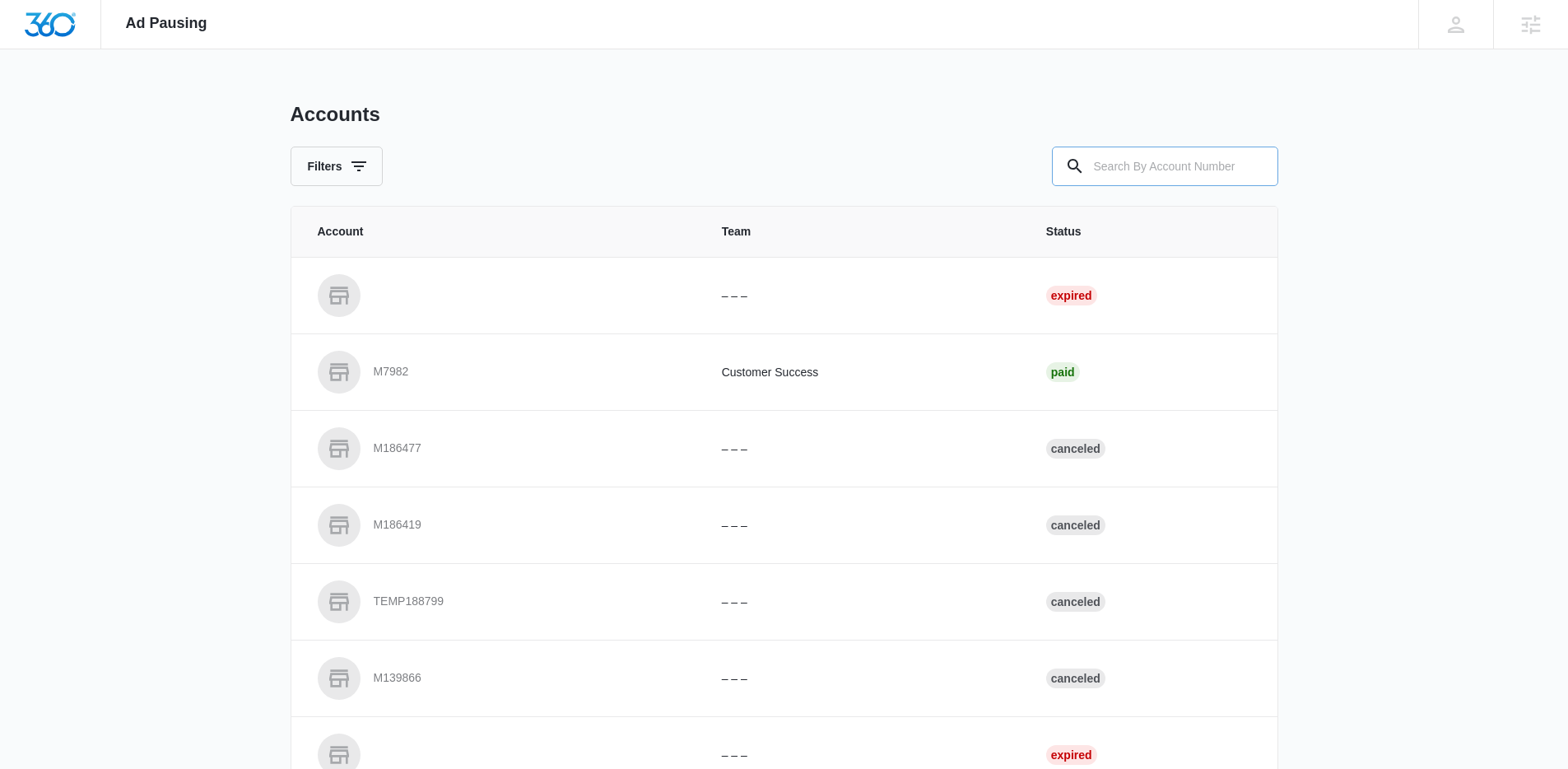
drag, startPoint x: 1152, startPoint y: 200, endPoint x: 1140, endPoint y: 171, distance: 31.4
click at [1146, 188] on div "Accounts Filters Account Team Status – – – Expired M7982 Customer Success Paid …" at bounding box center [784, 607] width 987 height 1012
drag, startPoint x: 1140, startPoint y: 171, endPoint x: 1112, endPoint y: 177, distance: 28.6
click at [1129, 175] on input "text" at bounding box center [1165, 167] width 226 height 40
paste input "M24655"
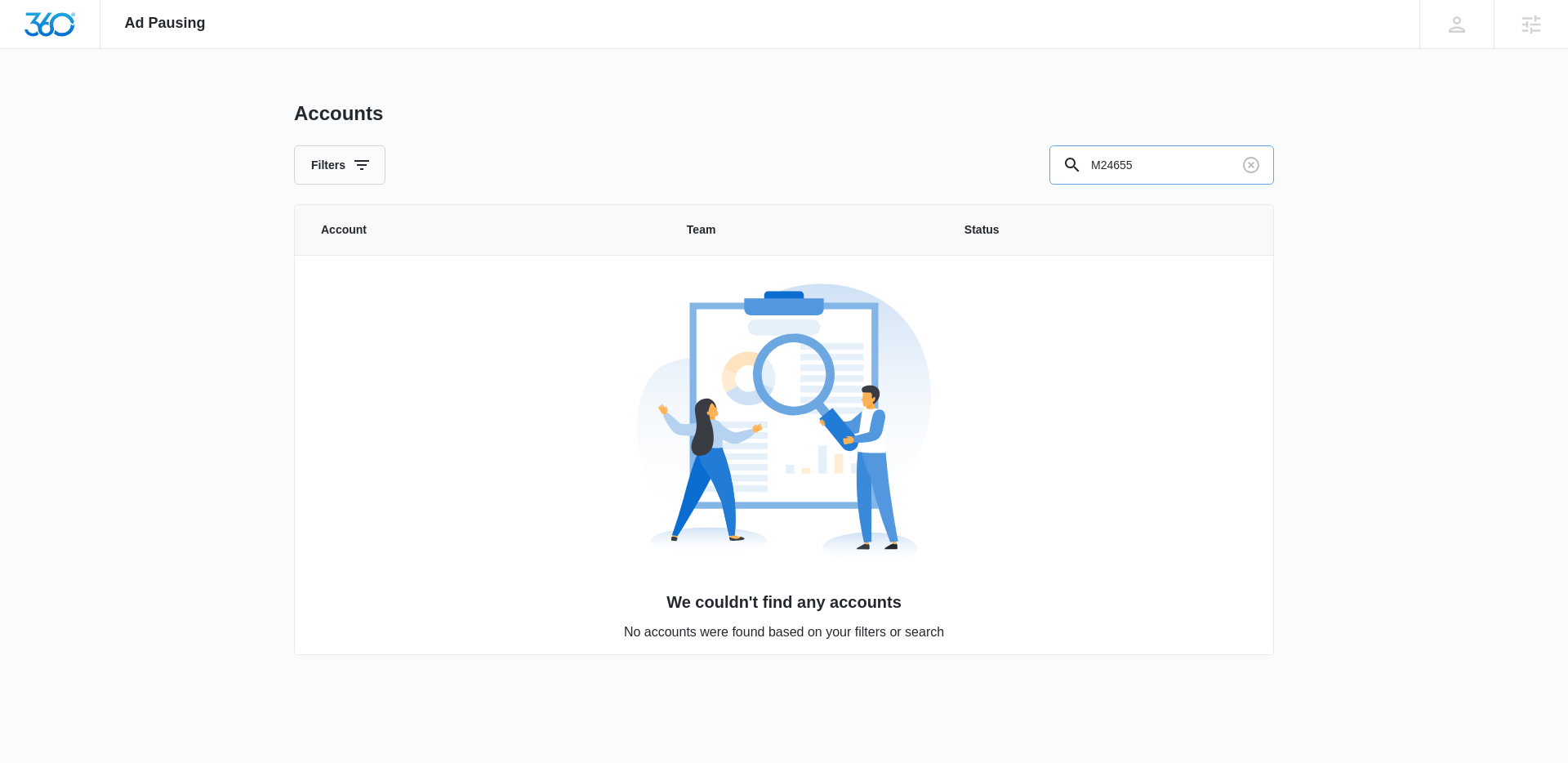
type input "M24655"
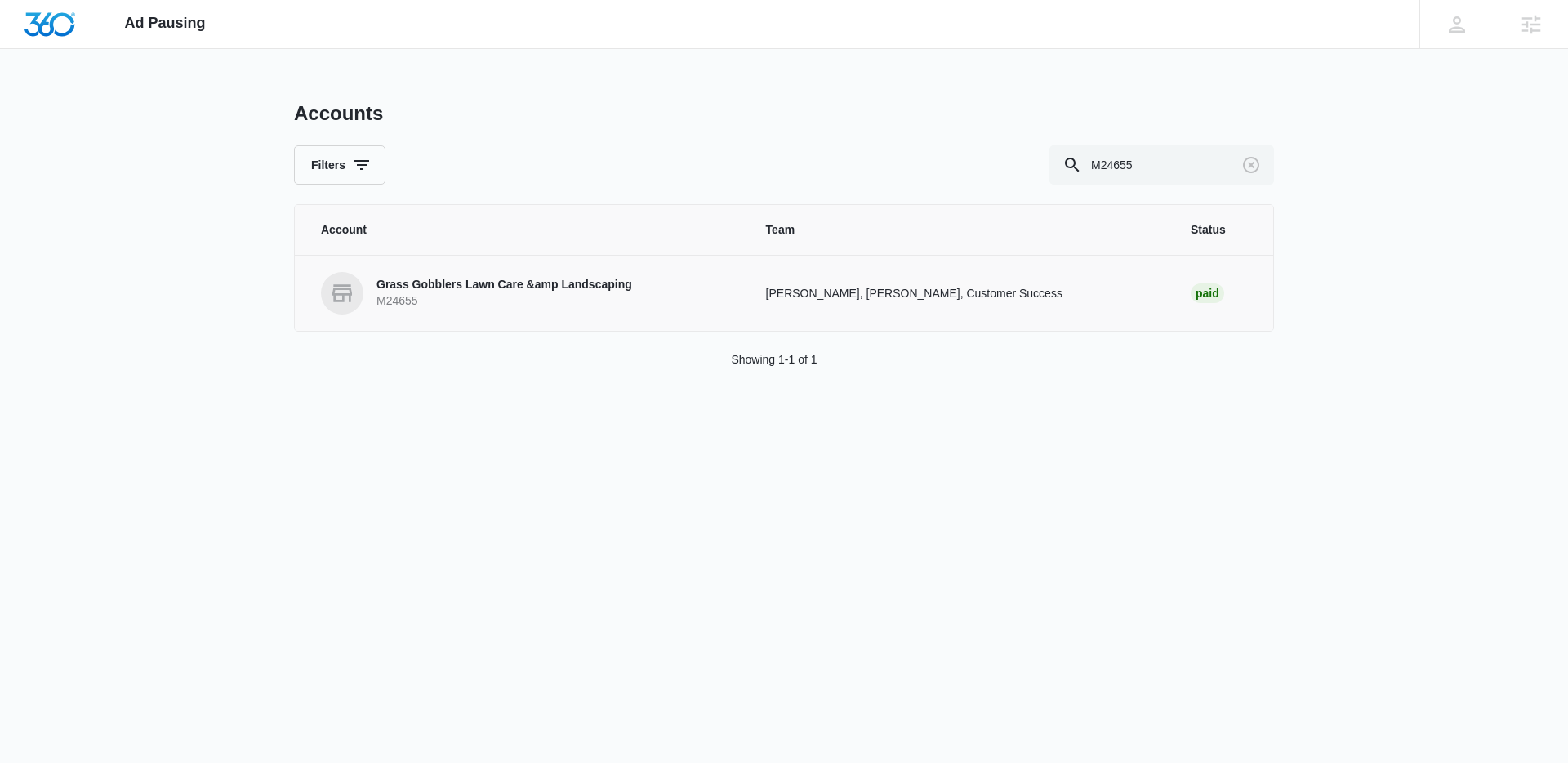
click at [513, 311] on link "Grass Gobblers Lawn Care &amp Landscaping M24655" at bounding box center [524, 294] width 406 height 43
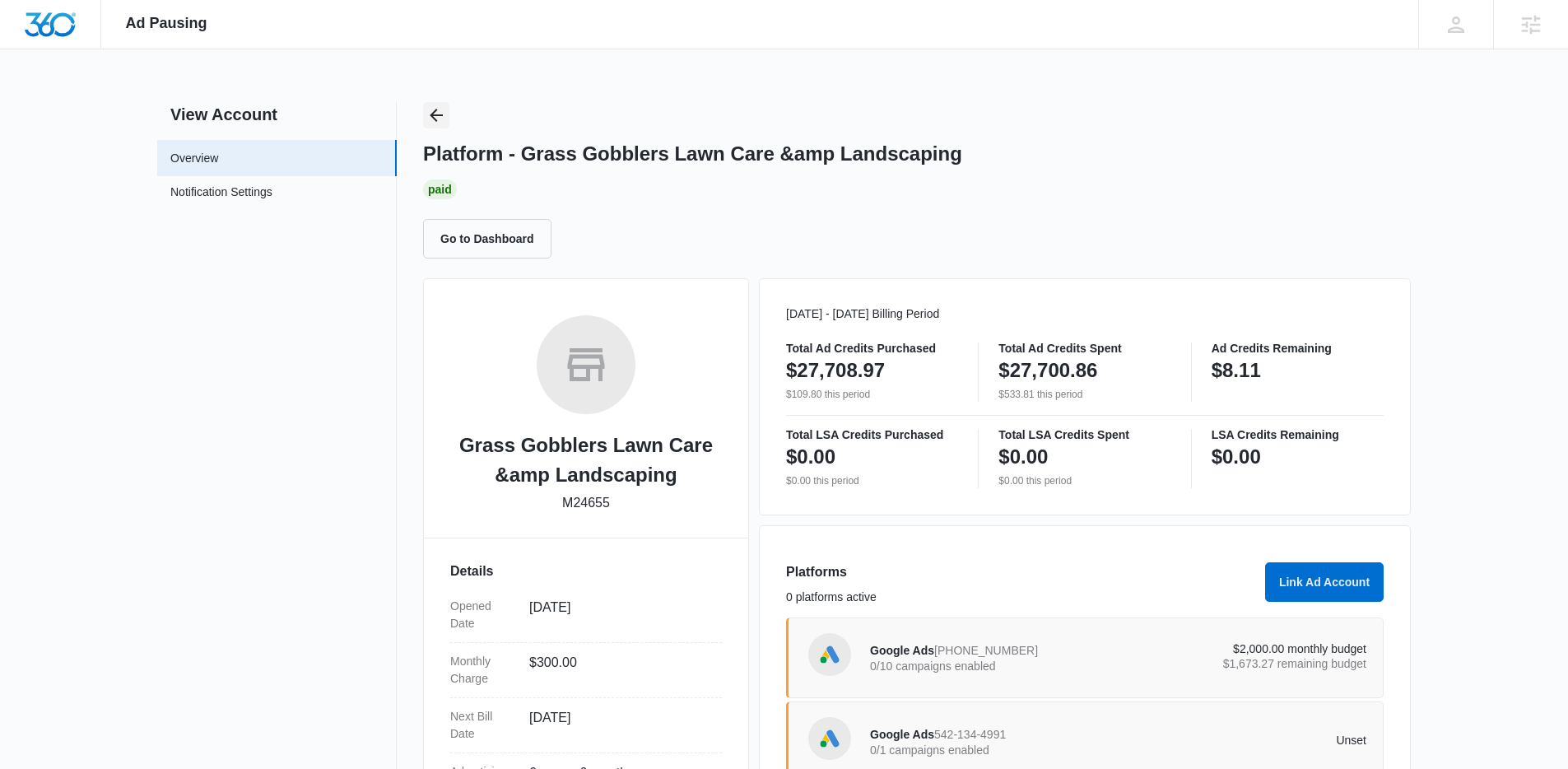
drag, startPoint x: 431, startPoint y: 112, endPoint x: 649, endPoint y: 56, distance: 225.1
click at [649, 56] on div "Ad Pausing Apps Reputation Forms CRM Email Social Content Ads Intelligence File…" at bounding box center [784, 384] width 1568 height 769
click at [687, 75] on div "Ad Pausing Apps Reputation Forms CRM Email Social Content Ads Intelligence File…" at bounding box center [784, 384] width 1568 height 769
click at [441, 124] on icon "Back" at bounding box center [437, 115] width 20 height 20
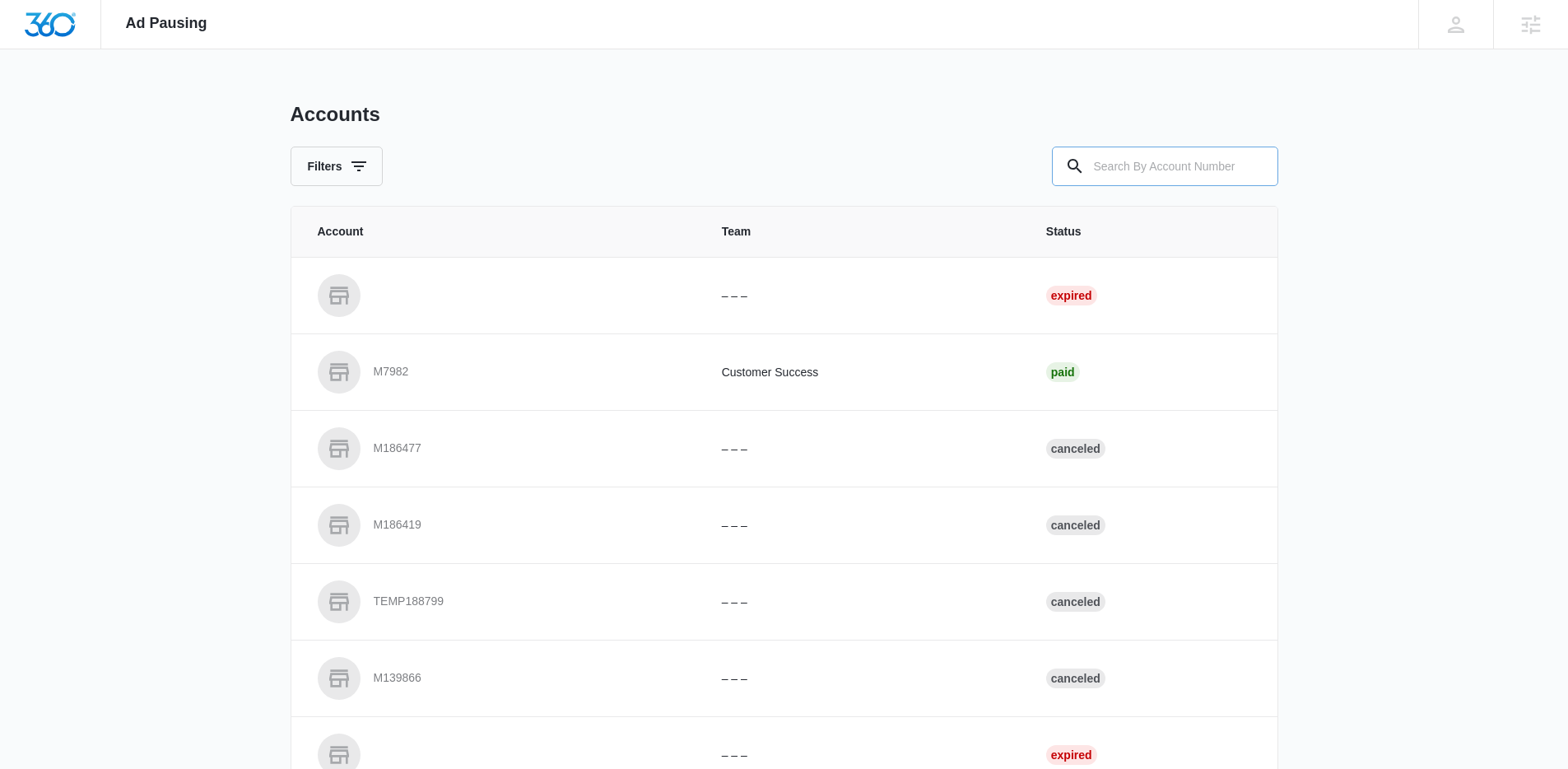
click at [1134, 163] on input "text" at bounding box center [1165, 167] width 226 height 40
paste input "M24135"
type input "M24135"
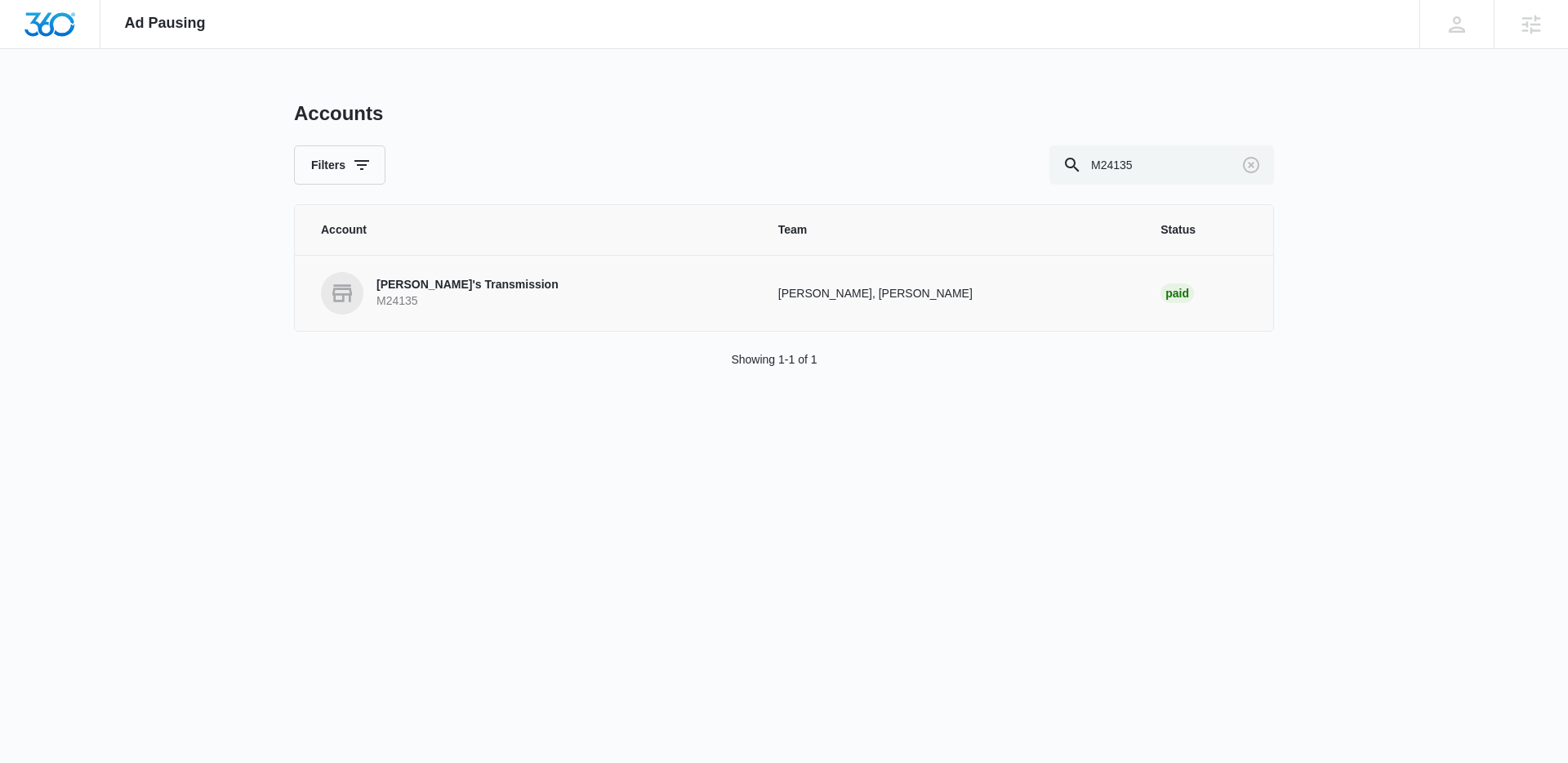
click at [412, 300] on p "M24135" at bounding box center [468, 302] width 183 height 16
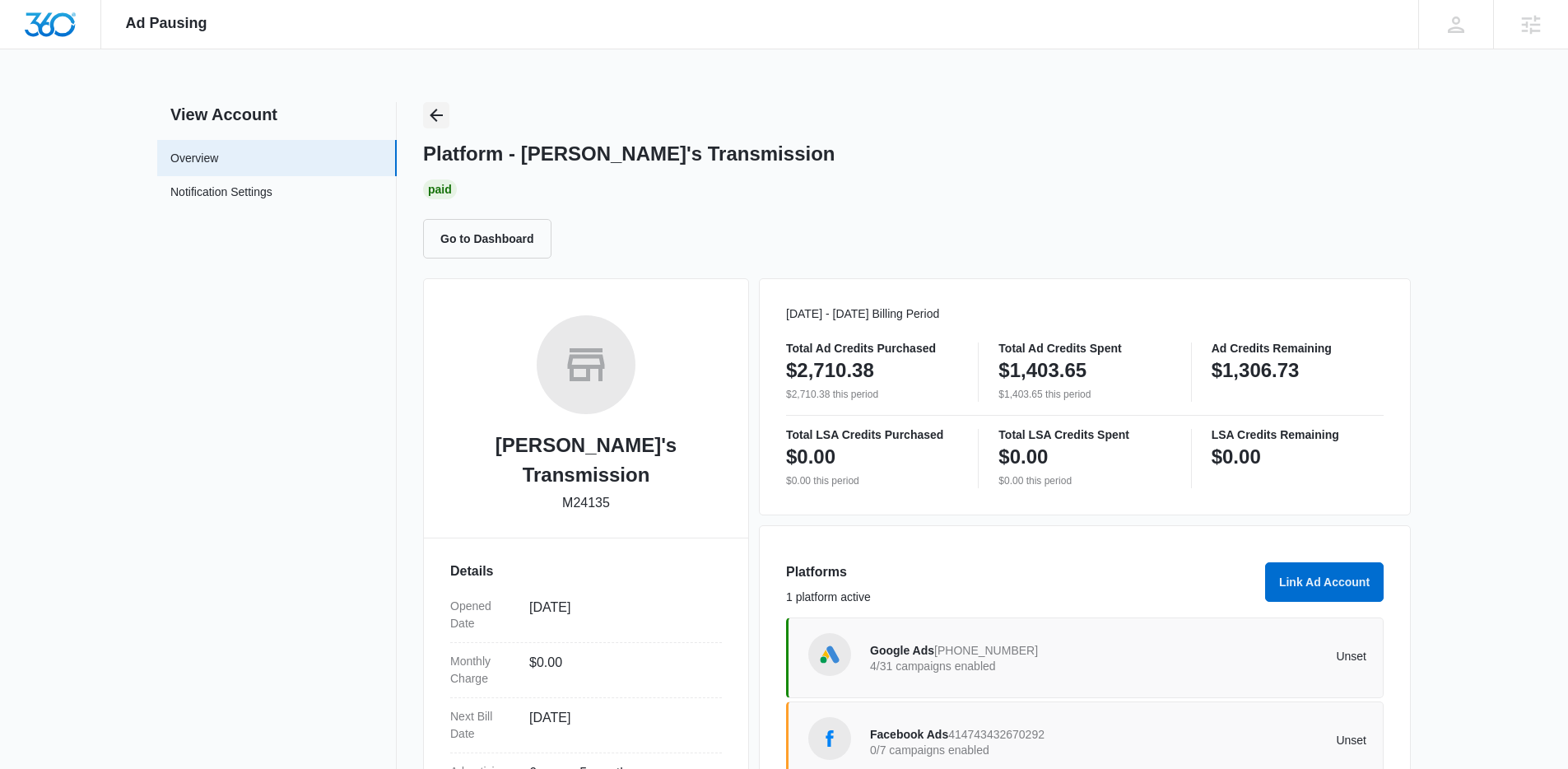
drag, startPoint x: 456, startPoint y: 123, endPoint x: 443, endPoint y: 114, distance: 15.8
click at [456, 123] on div "Platform - Ralph's Transmission Paid Go to Dashboard" at bounding box center [917, 180] width 987 height 157
click at [446, 114] on button "Back" at bounding box center [437, 115] width 27 height 27
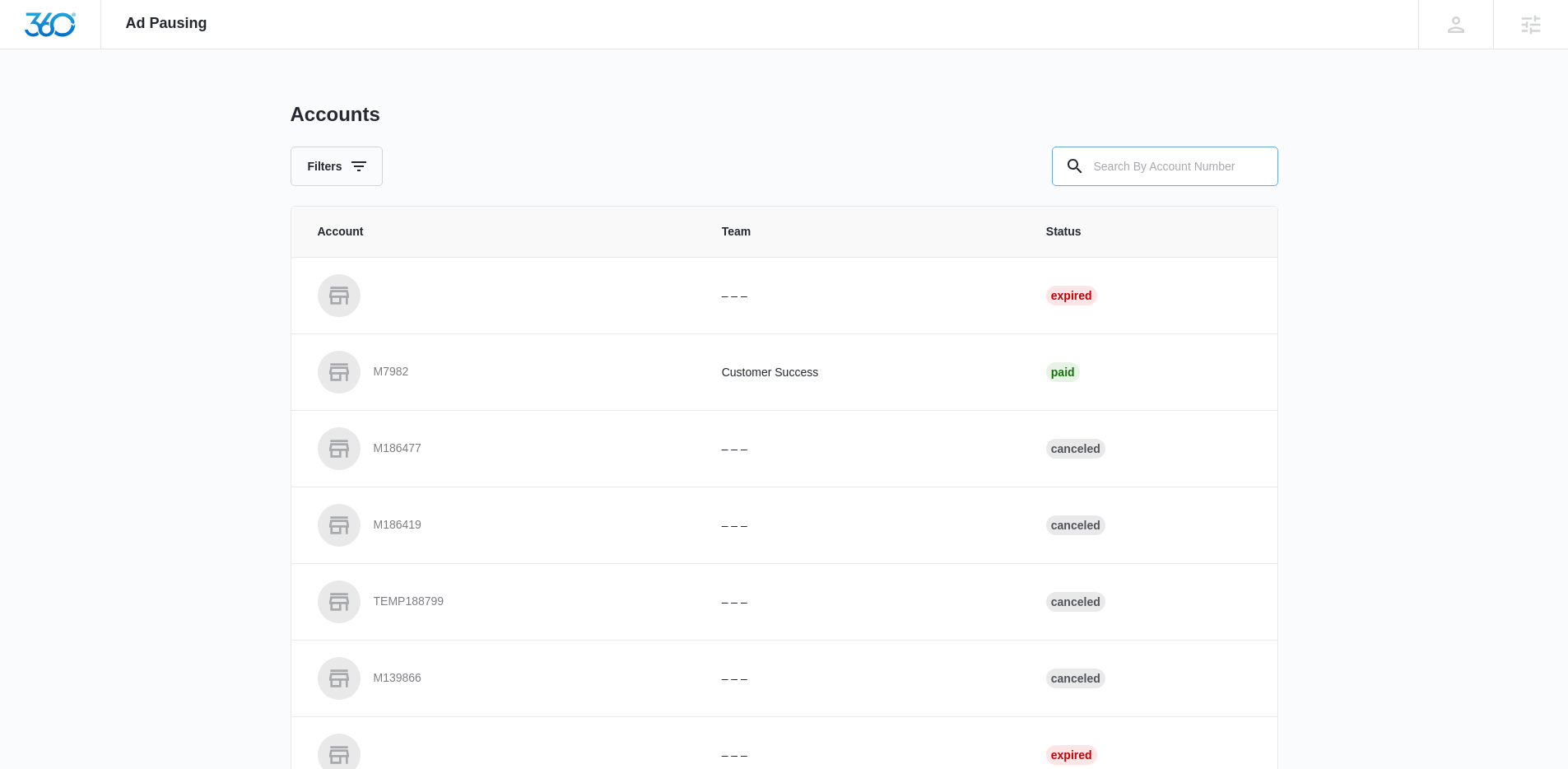
click at [1151, 169] on input "text" at bounding box center [1165, 167] width 226 height 40
paste input "M13397"
type input "M13397"
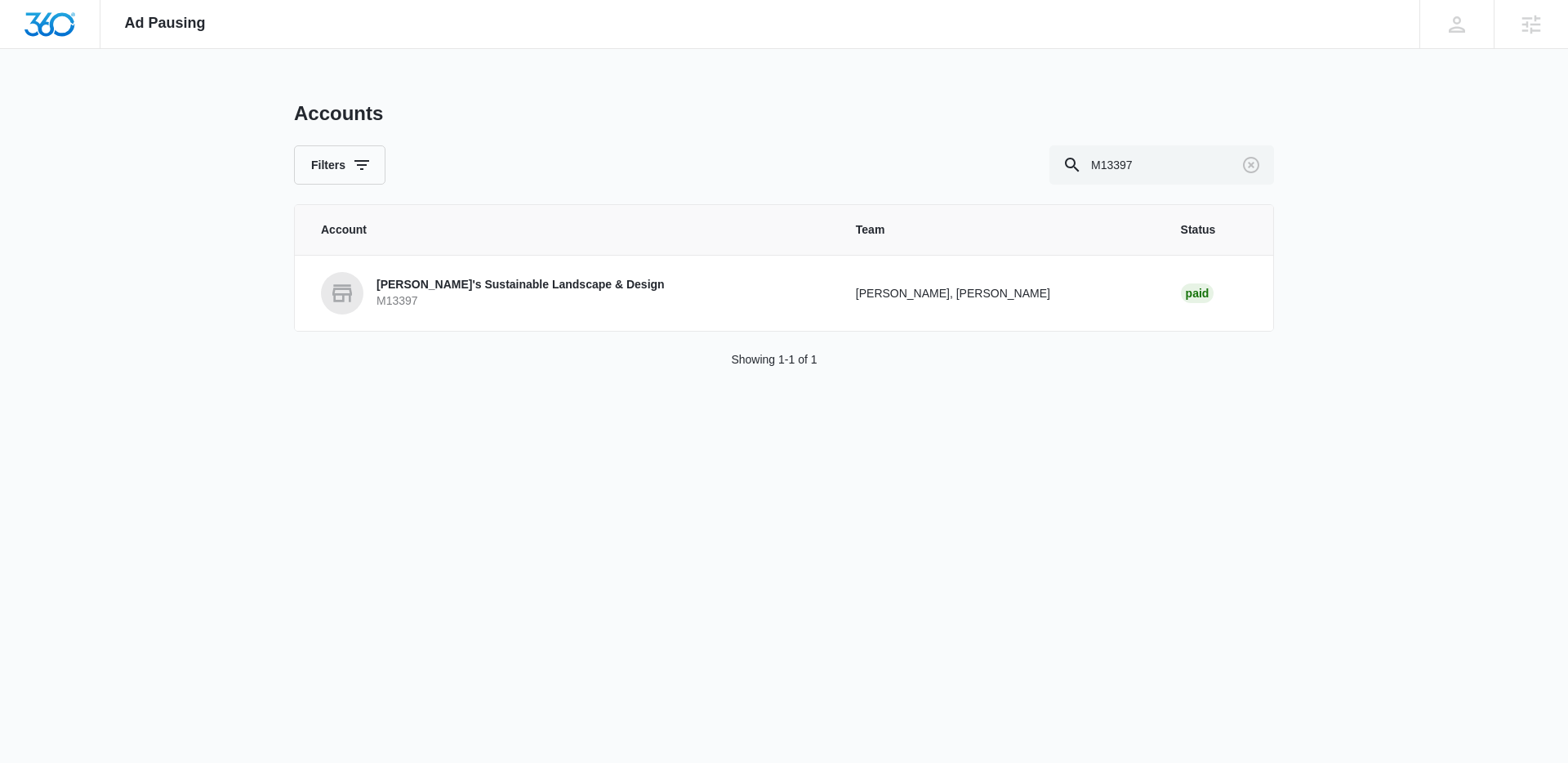
click at [444, 296] on p "M13397" at bounding box center [520, 302] width 289 height 16
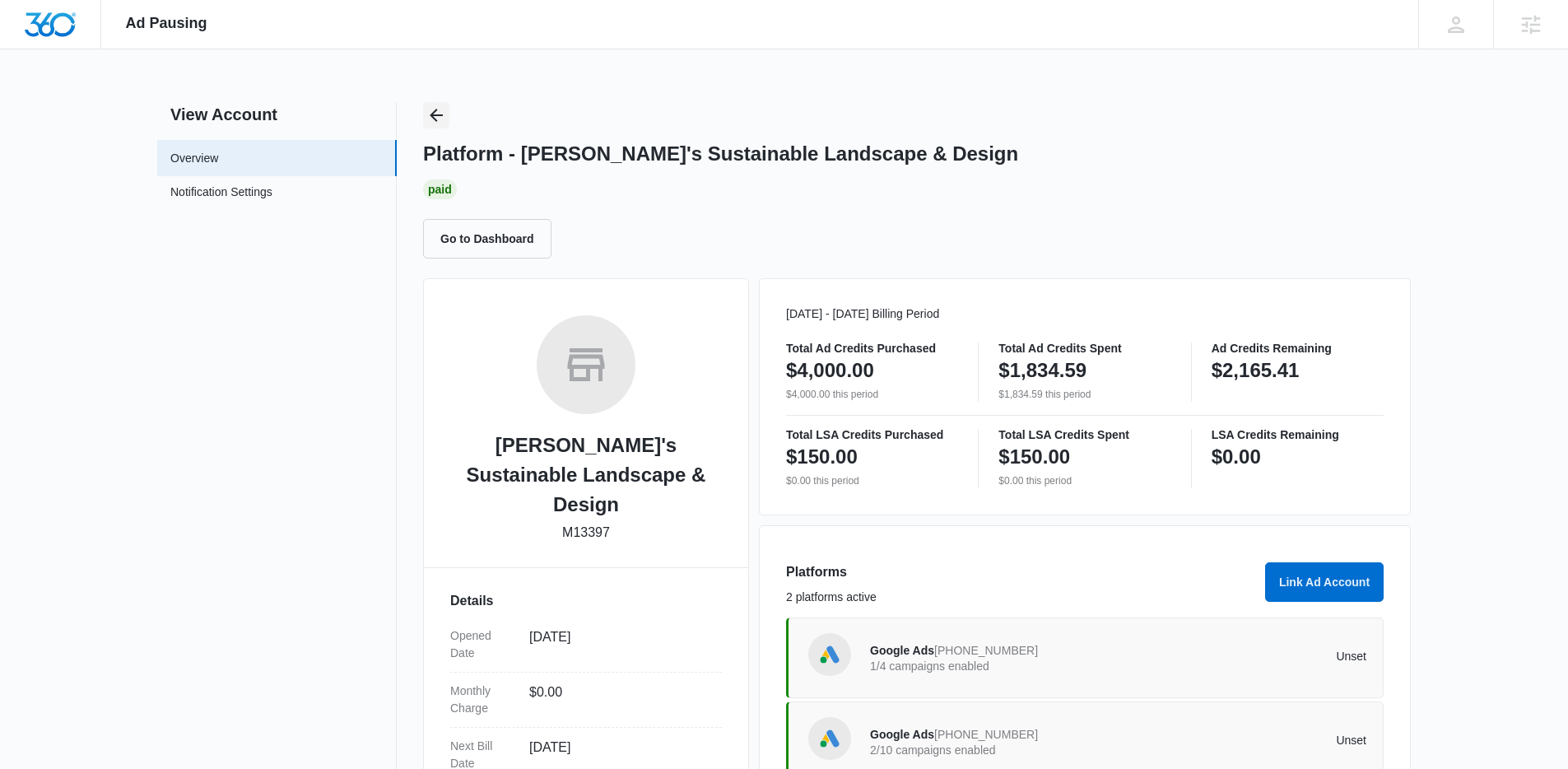
click at [430, 116] on icon "Back" at bounding box center [437, 115] width 20 height 20
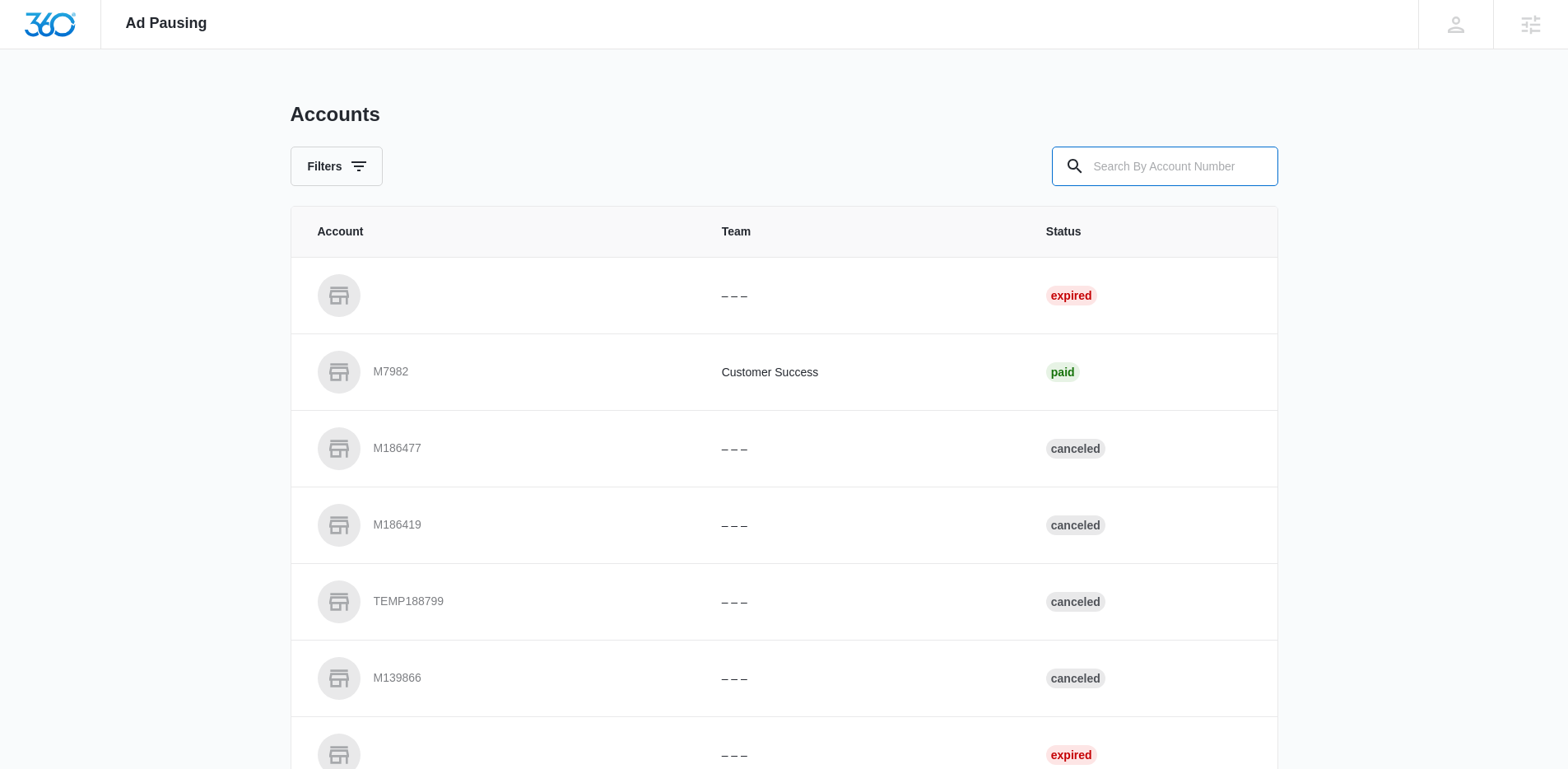
drag, startPoint x: 1146, startPoint y: 154, endPoint x: 676, endPoint y: 155, distance: 470.0
click at [1145, 156] on input "text" at bounding box center [1165, 167] width 226 height 40
paste input "M28612"
type input "M28612"
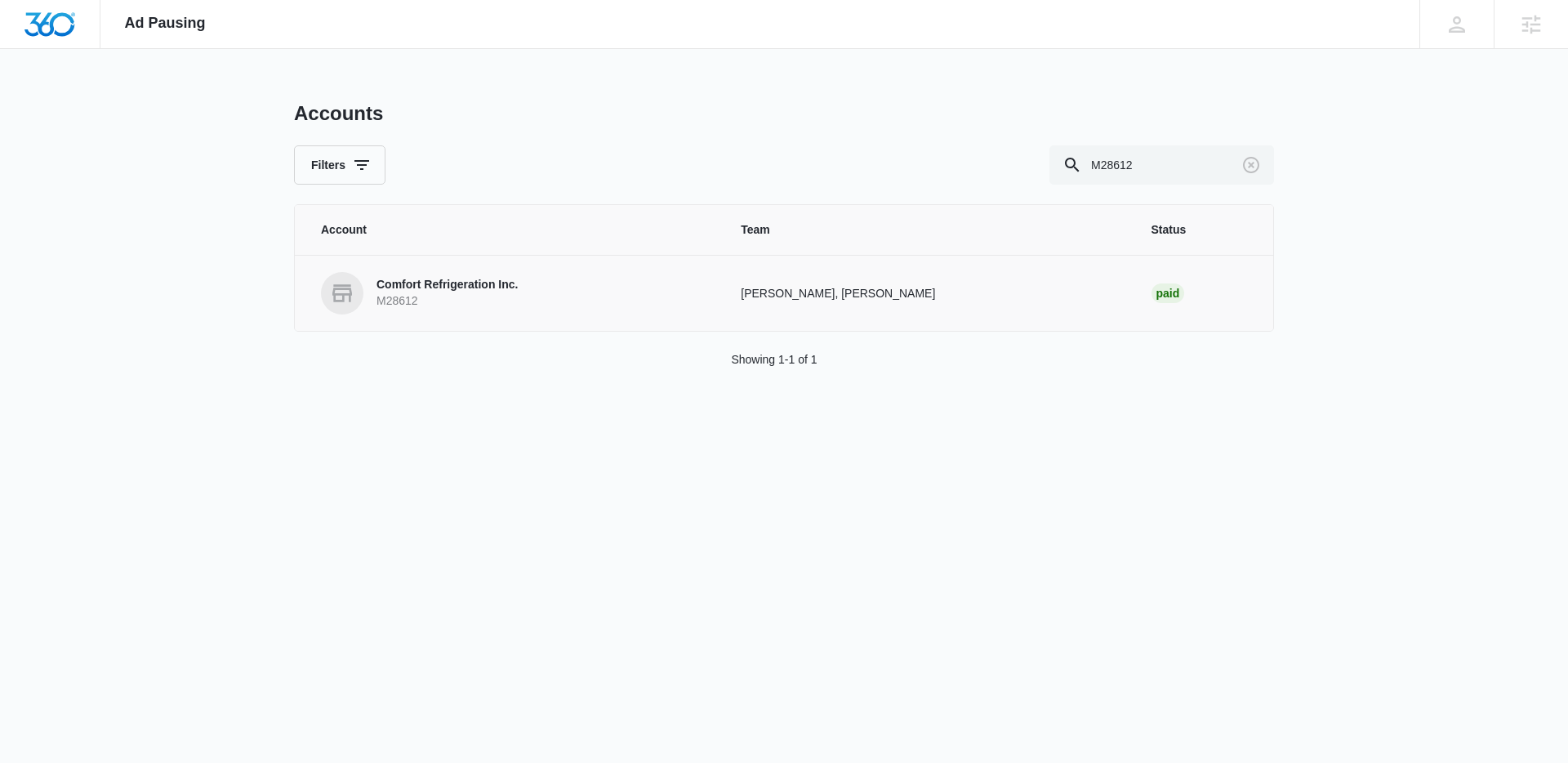
click at [481, 290] on p "Comfort Refrigeration Inc." at bounding box center [447, 285] width 141 height 16
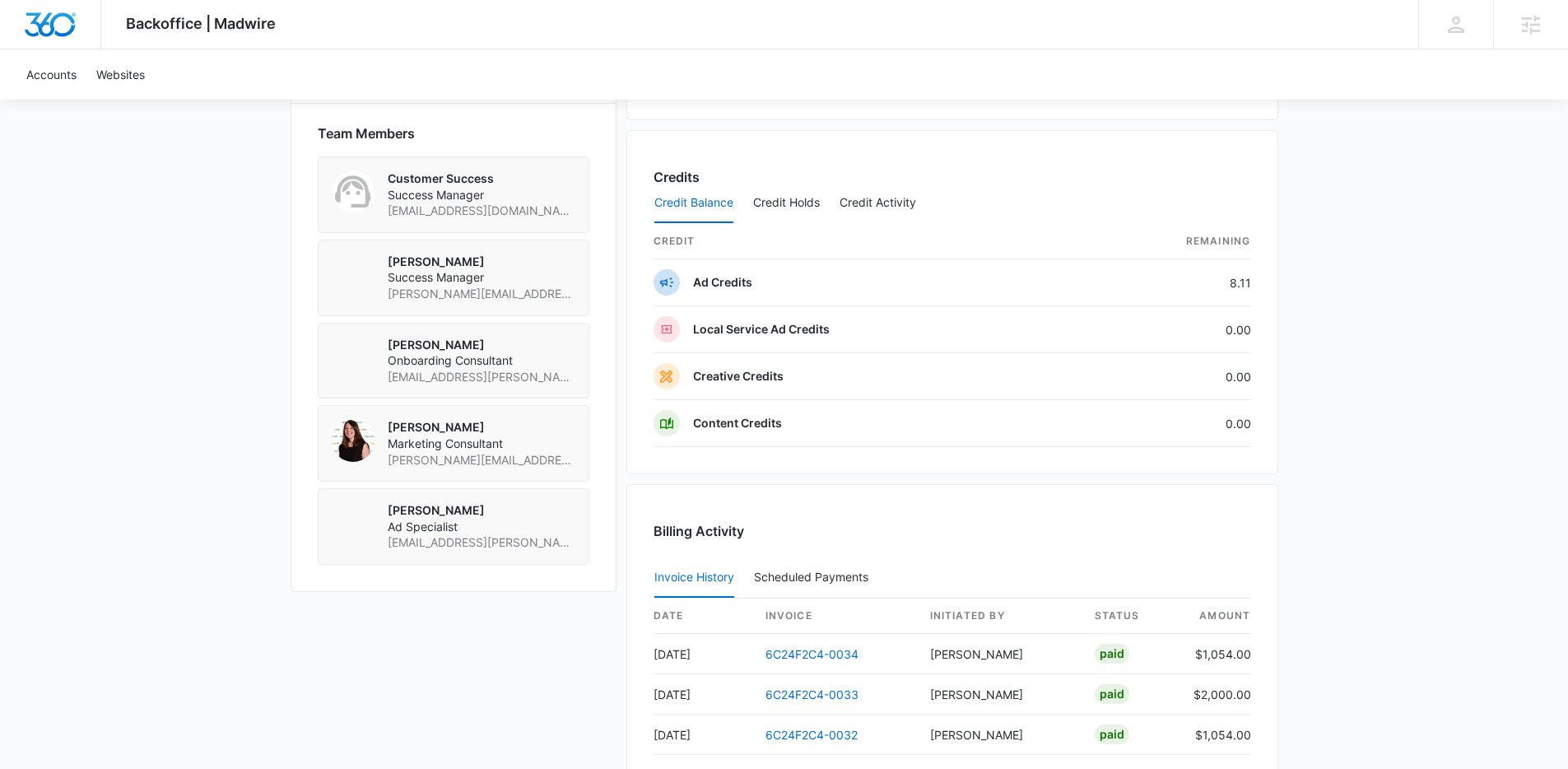
scroll to position [1251, 0]
